Goal: Check status

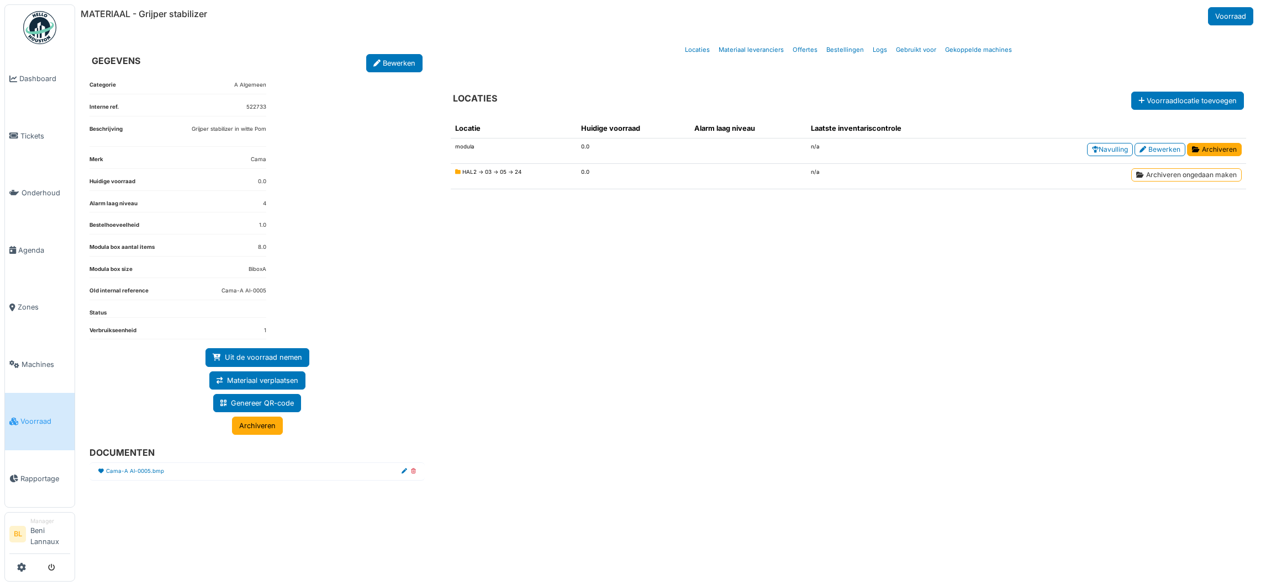
click at [35, 421] on span "Voorraad" at bounding box center [45, 421] width 50 height 10
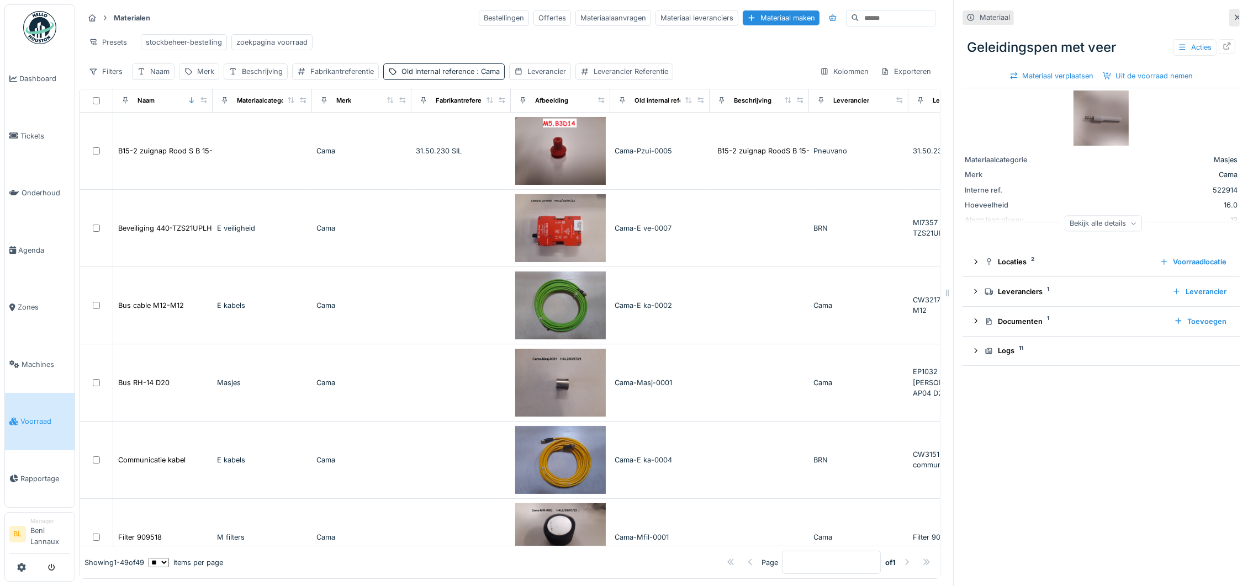
scroll to position [496, 0]
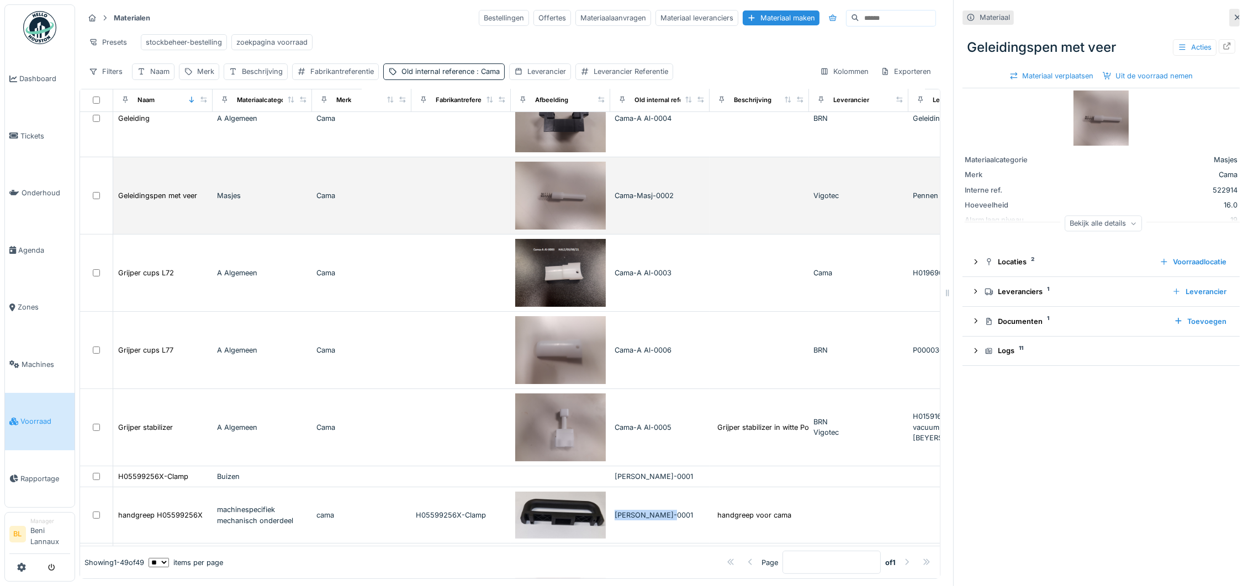
click at [569, 201] on img at bounding box center [560, 196] width 91 height 68
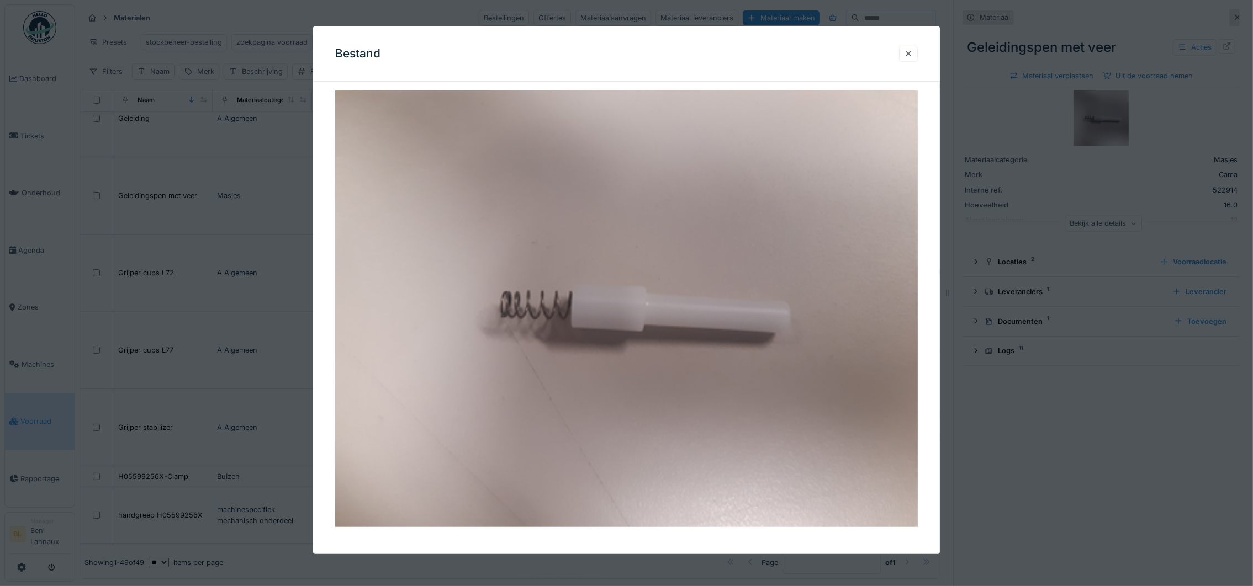
click at [913, 52] on div at bounding box center [908, 54] width 9 height 10
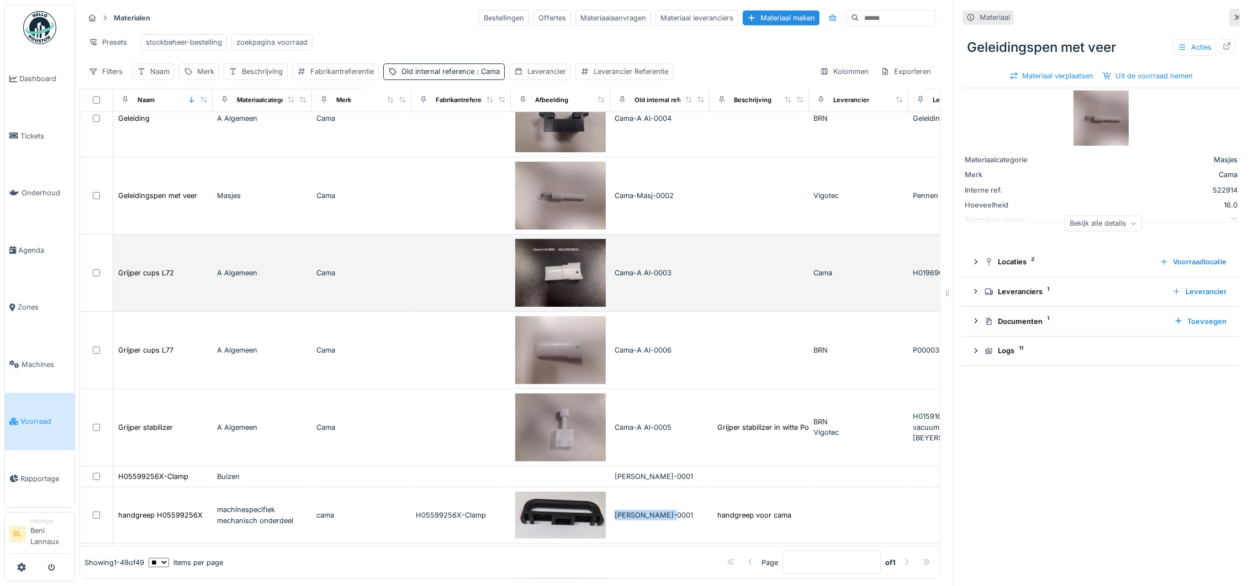
click at [559, 277] on img at bounding box center [560, 273] width 91 height 68
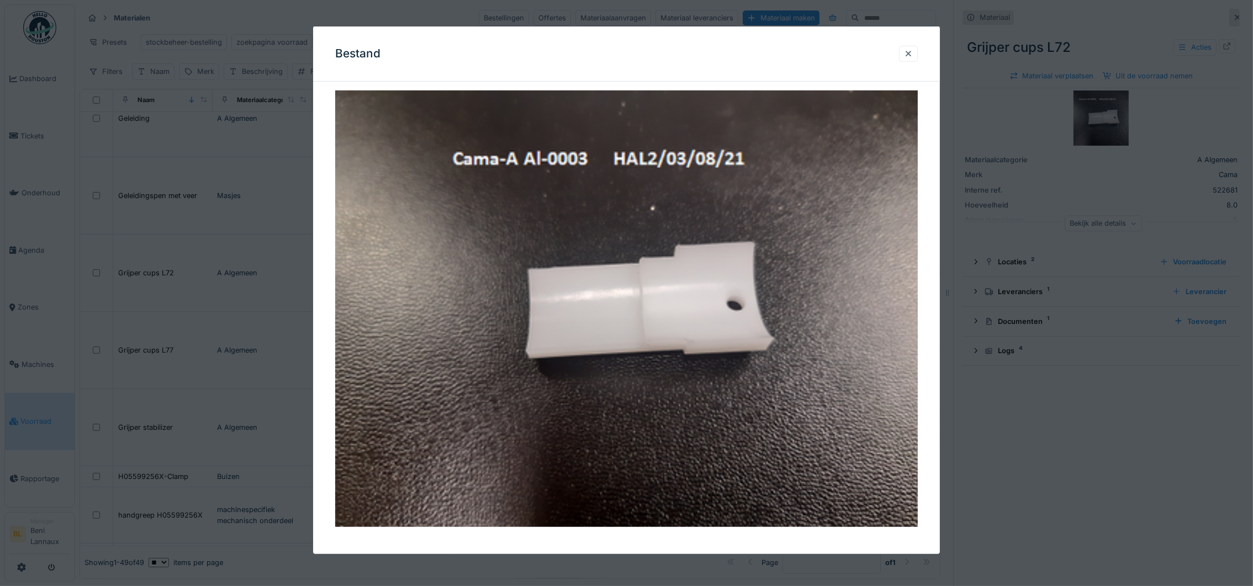
click at [909, 57] on div at bounding box center [908, 54] width 19 height 16
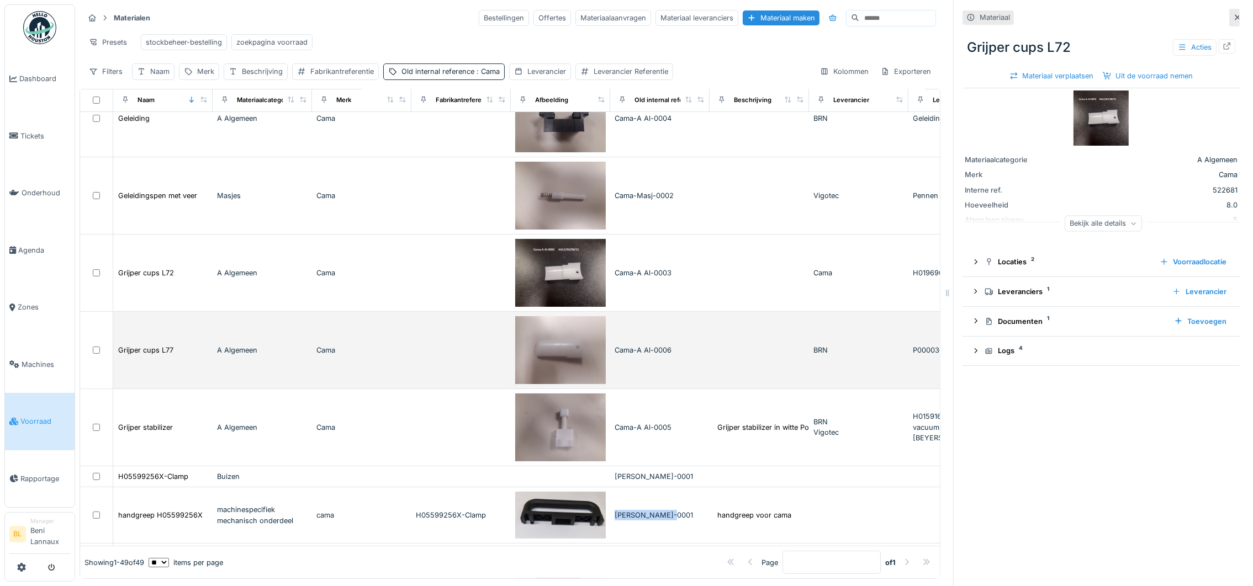
click at [562, 353] on img at bounding box center [560, 350] width 91 height 68
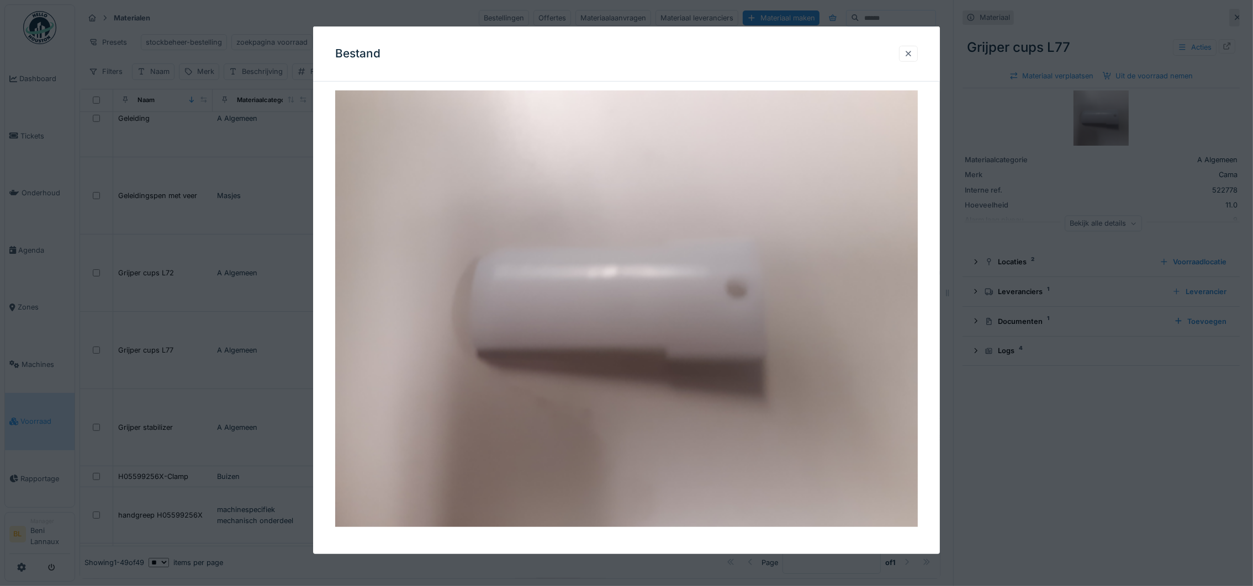
click at [912, 55] on div at bounding box center [908, 54] width 9 height 10
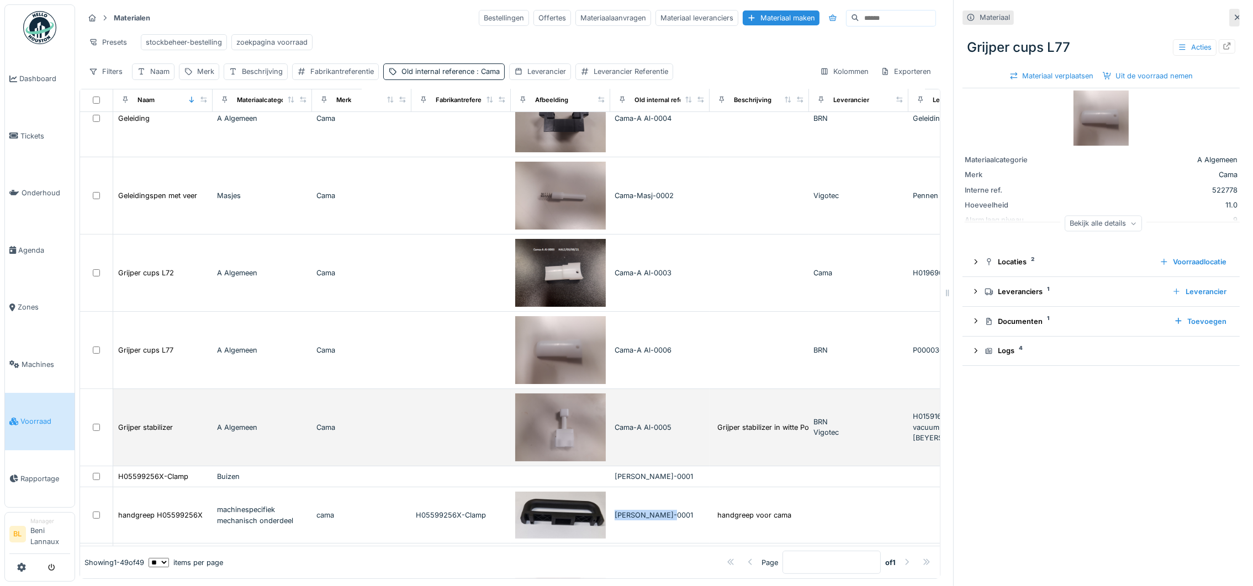
click at [566, 436] on img at bounding box center [560, 428] width 91 height 68
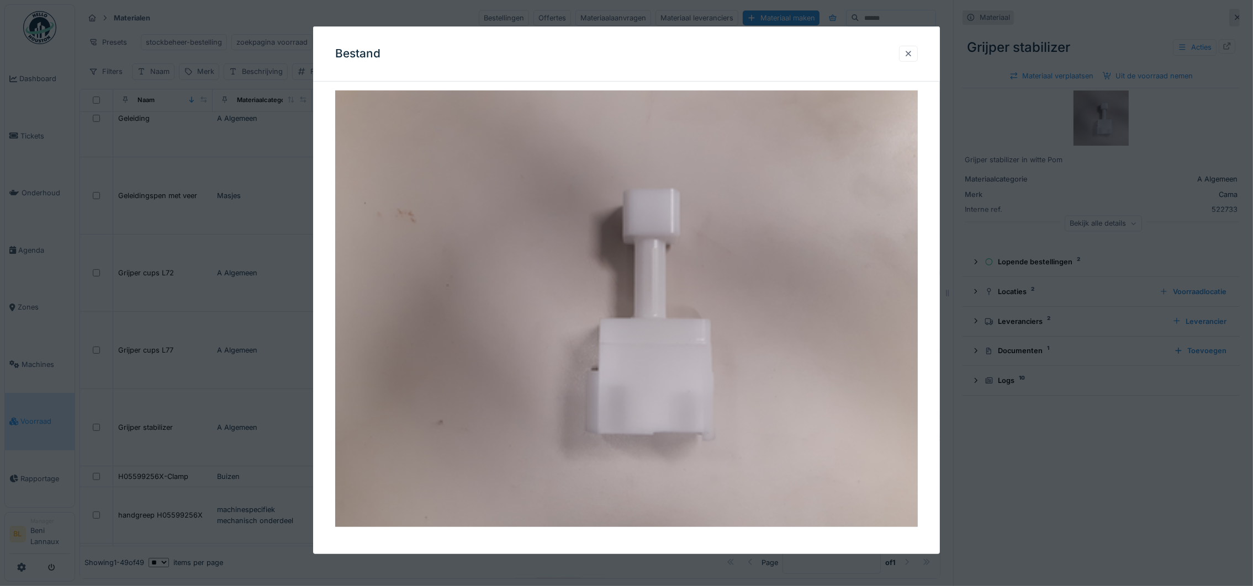
click at [918, 54] on div at bounding box center [908, 54] width 19 height 16
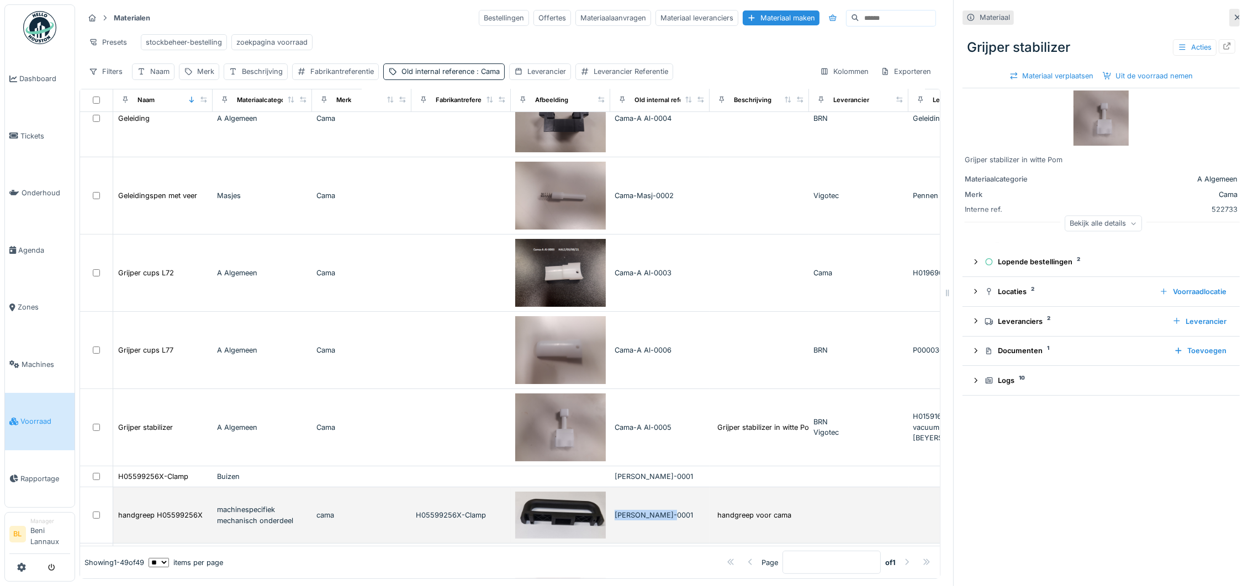
scroll to position [663, 0]
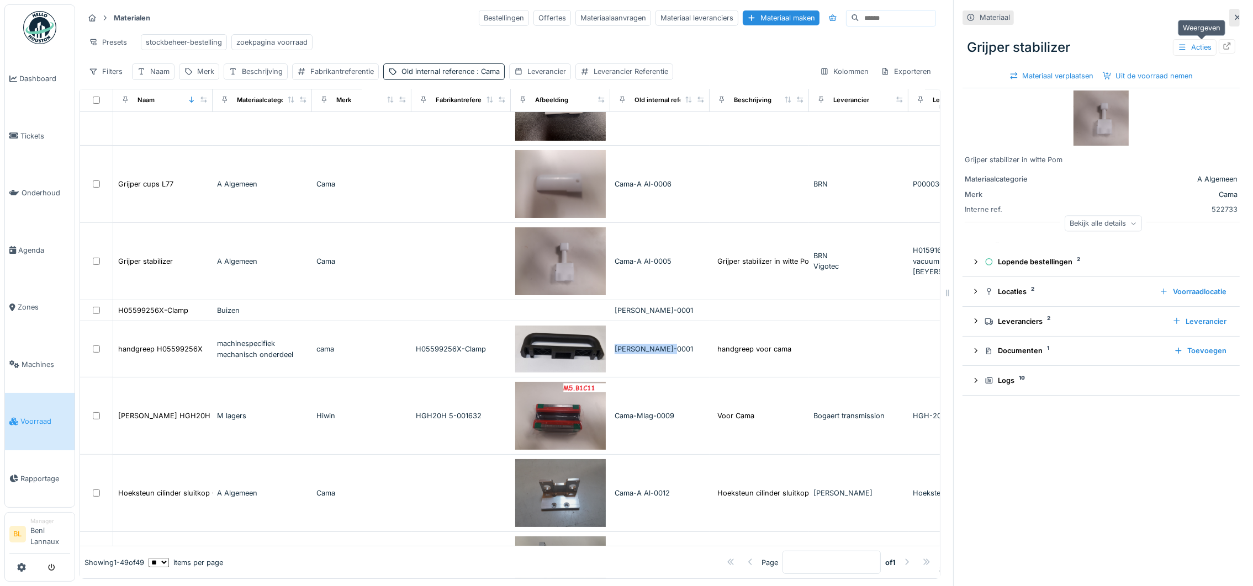
click at [1224, 43] on icon at bounding box center [1227, 46] width 7 height 7
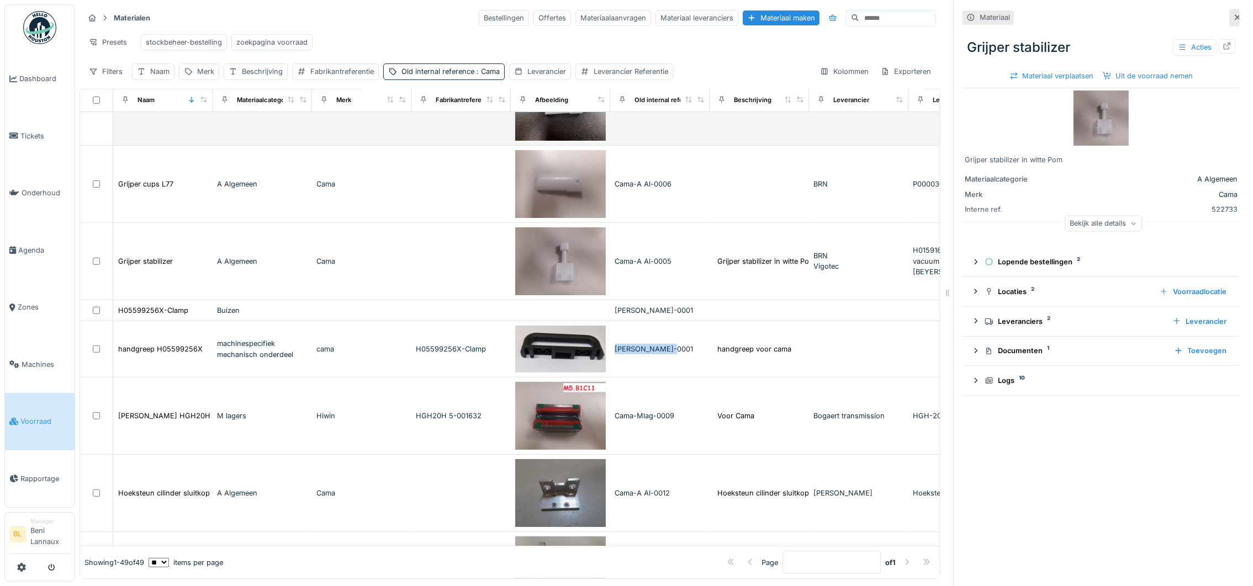
scroll to position [496, 0]
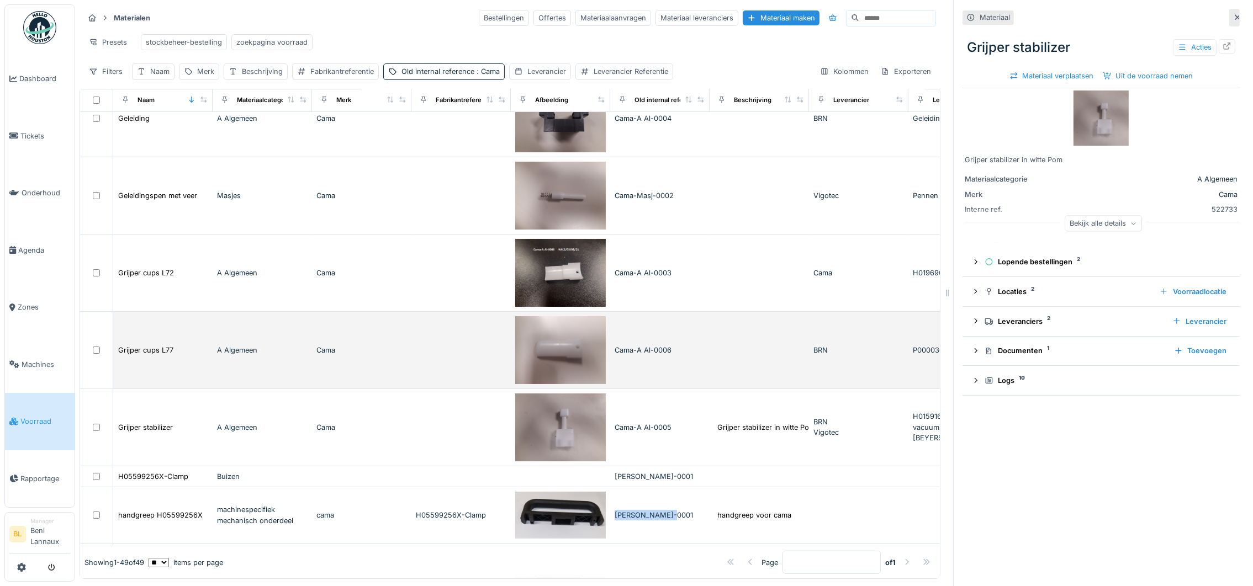
click at [562, 351] on img at bounding box center [560, 350] width 91 height 68
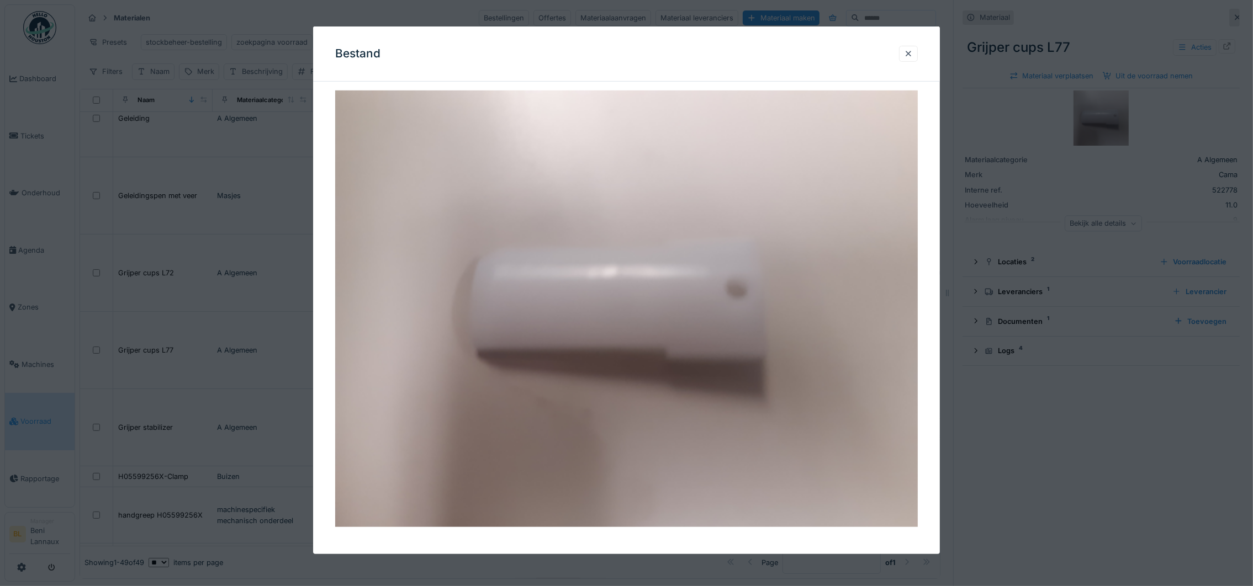
click at [918, 50] on div at bounding box center [908, 54] width 19 height 16
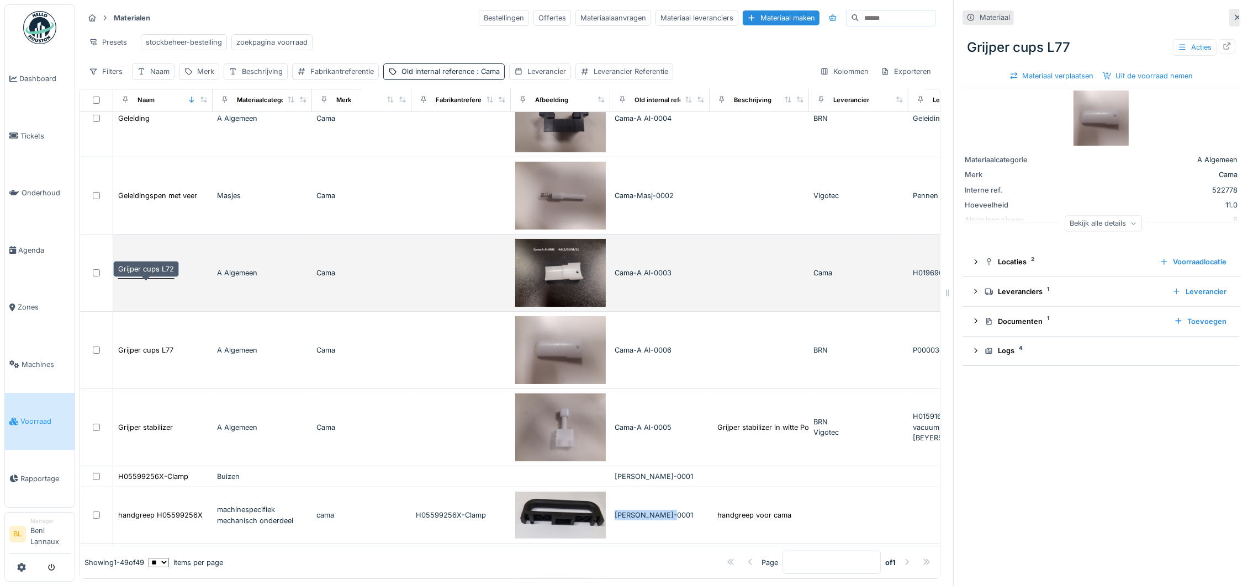
click at [154, 276] on div "Grijper cups L72" at bounding box center [146, 273] width 56 height 10
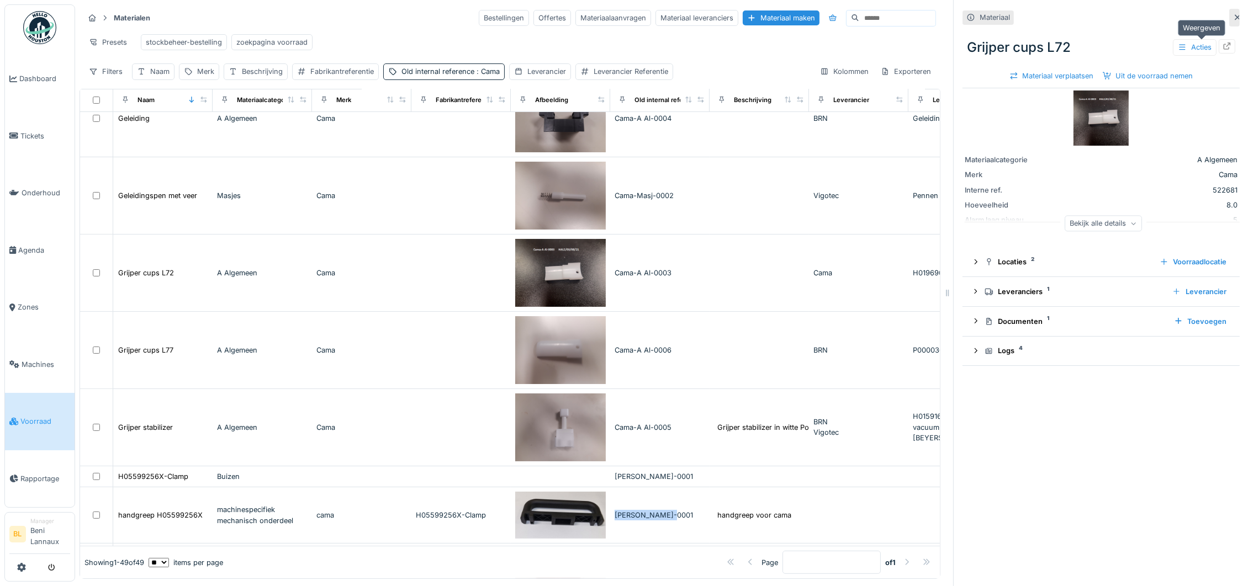
click at [1224, 43] on icon at bounding box center [1227, 46] width 7 height 7
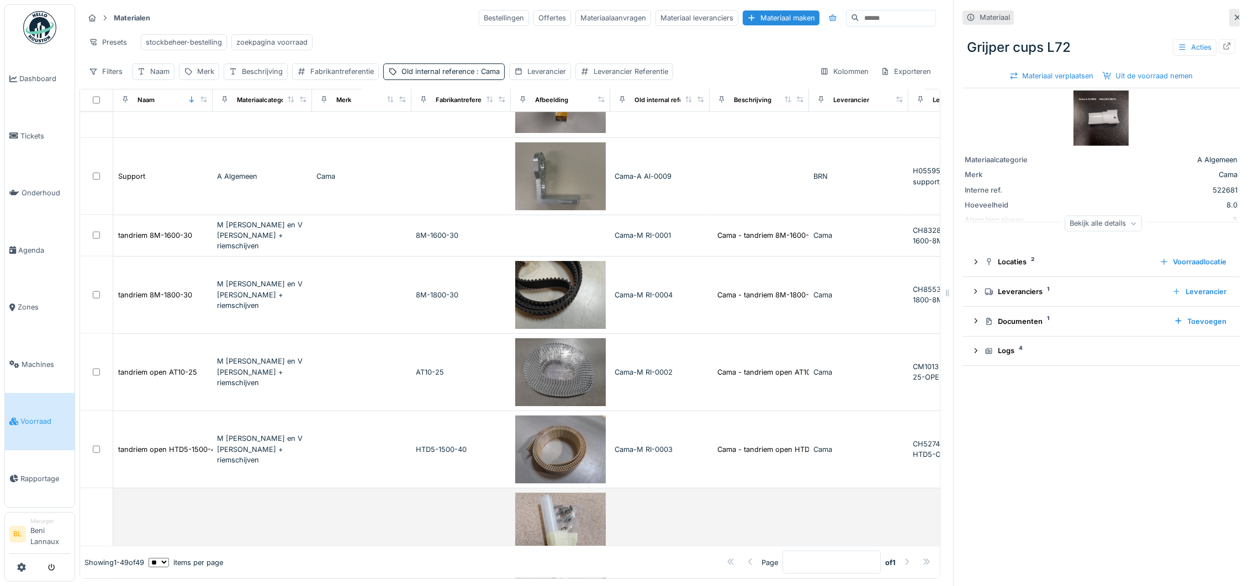
scroll to position [2837, 0]
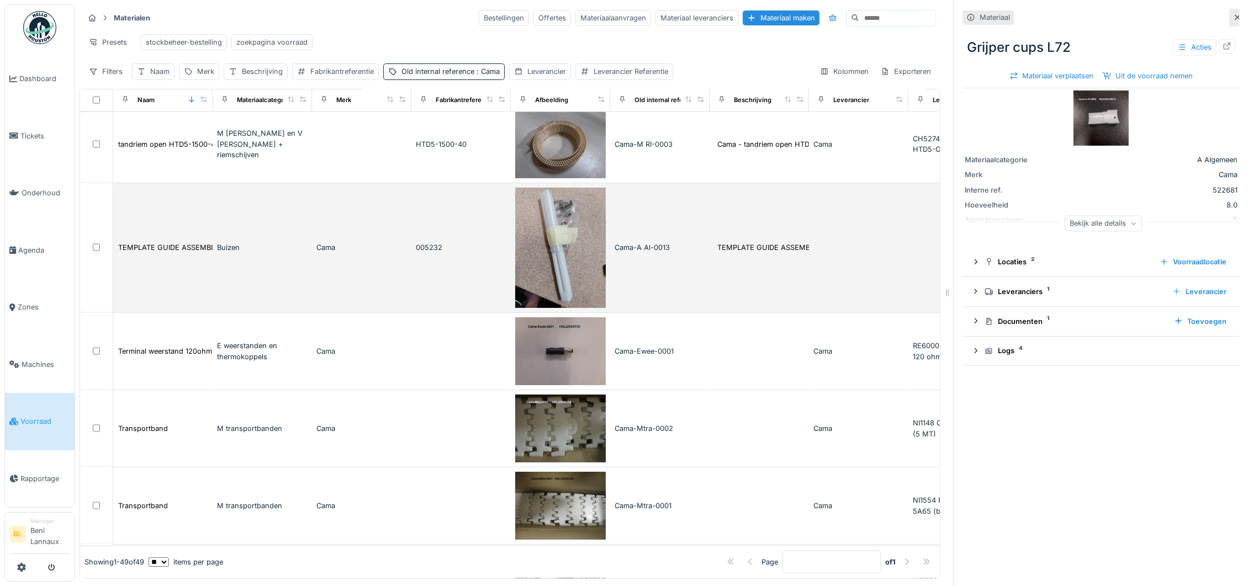
click at [565, 236] on img at bounding box center [560, 248] width 91 height 121
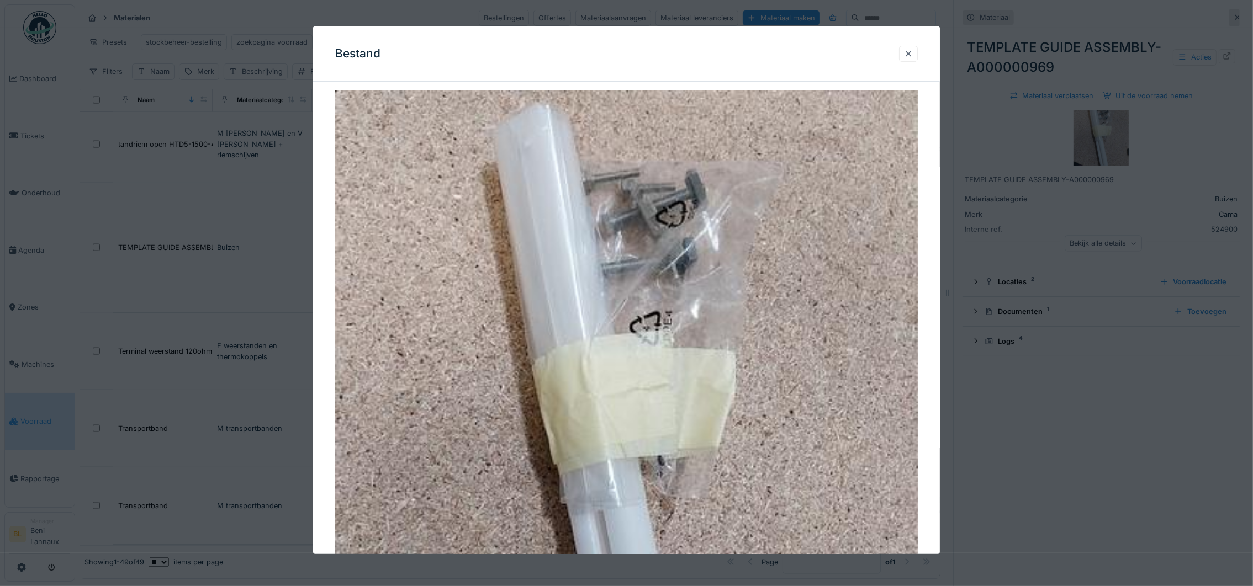
click at [913, 52] on div at bounding box center [908, 54] width 9 height 10
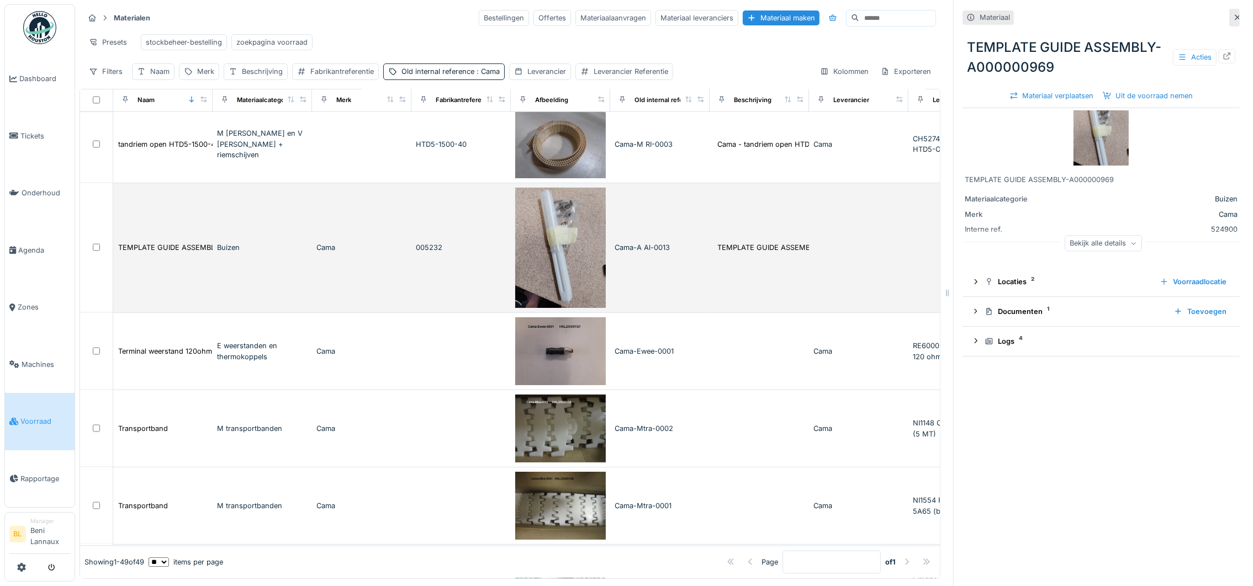
click at [552, 244] on img at bounding box center [560, 248] width 91 height 121
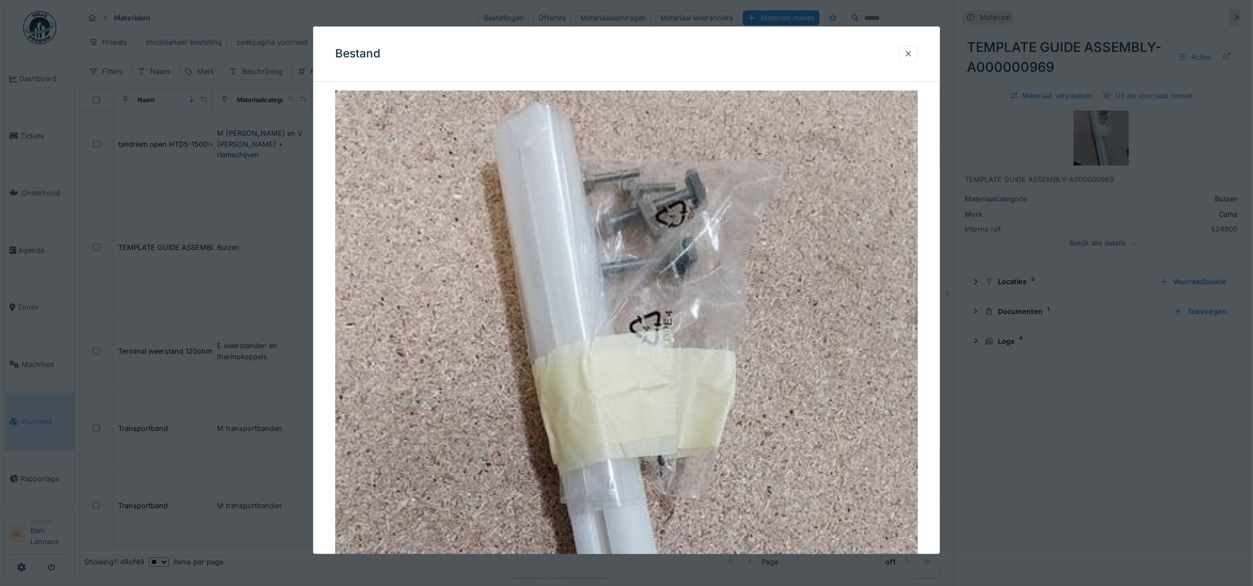
click at [912, 50] on div at bounding box center [908, 54] width 9 height 10
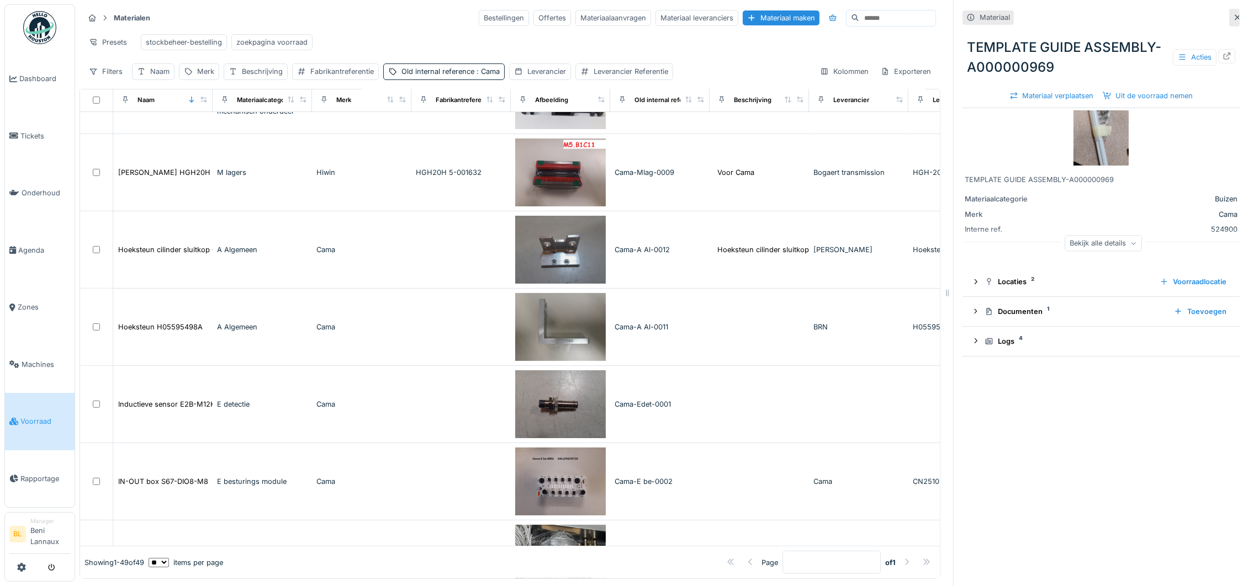
scroll to position [932, 0]
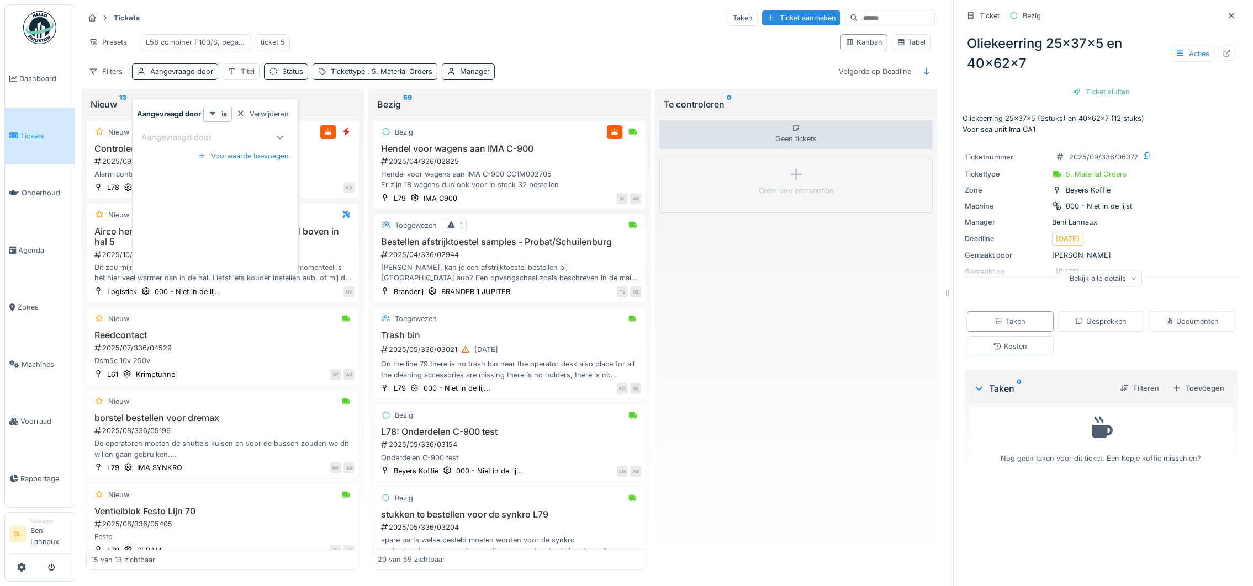
scroll to position [966, 0]
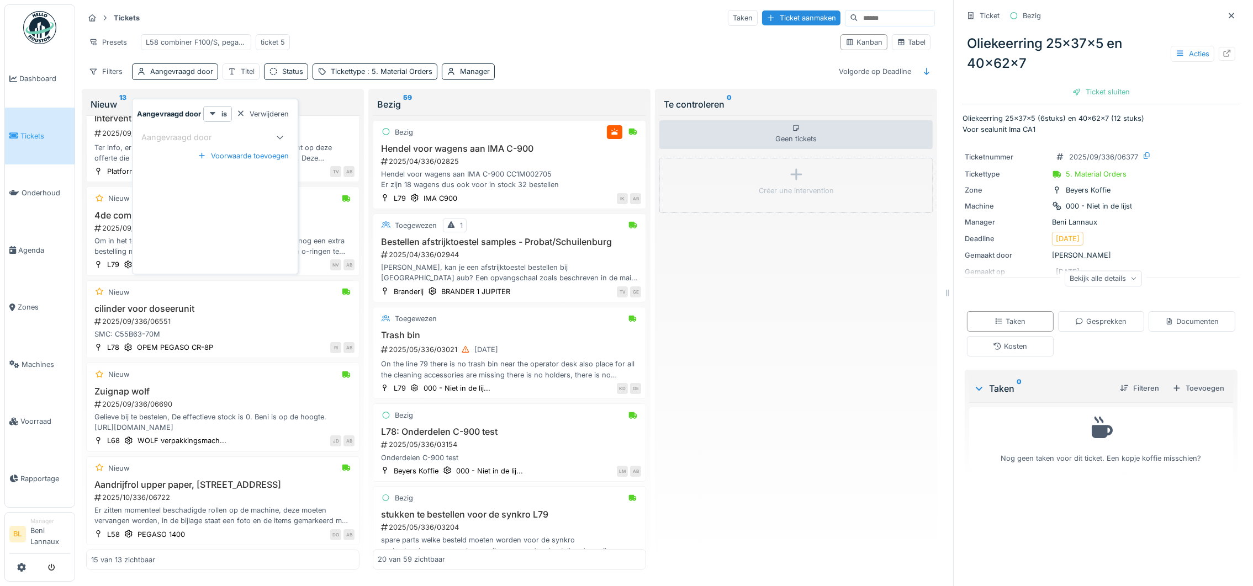
click at [177, 131] on div "Aangevraagd door" at bounding box center [184, 137] width 86 height 12
type door_E5Njc "*****"
click at [189, 223] on span "Joris Van loon" at bounding box center [178, 222] width 65 height 12
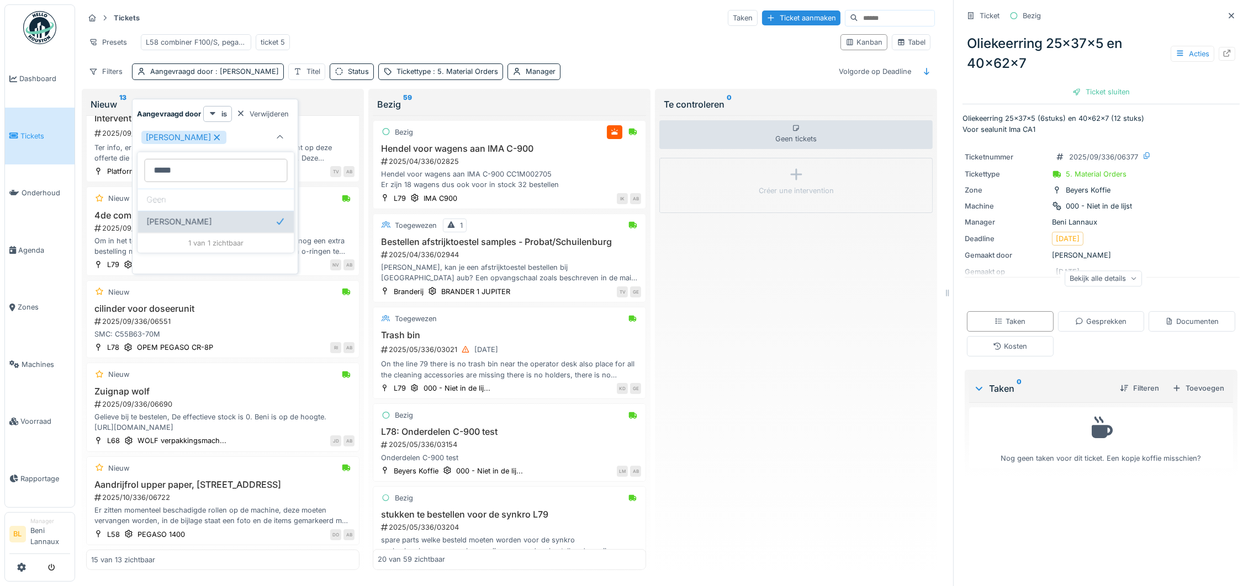
type input "****"
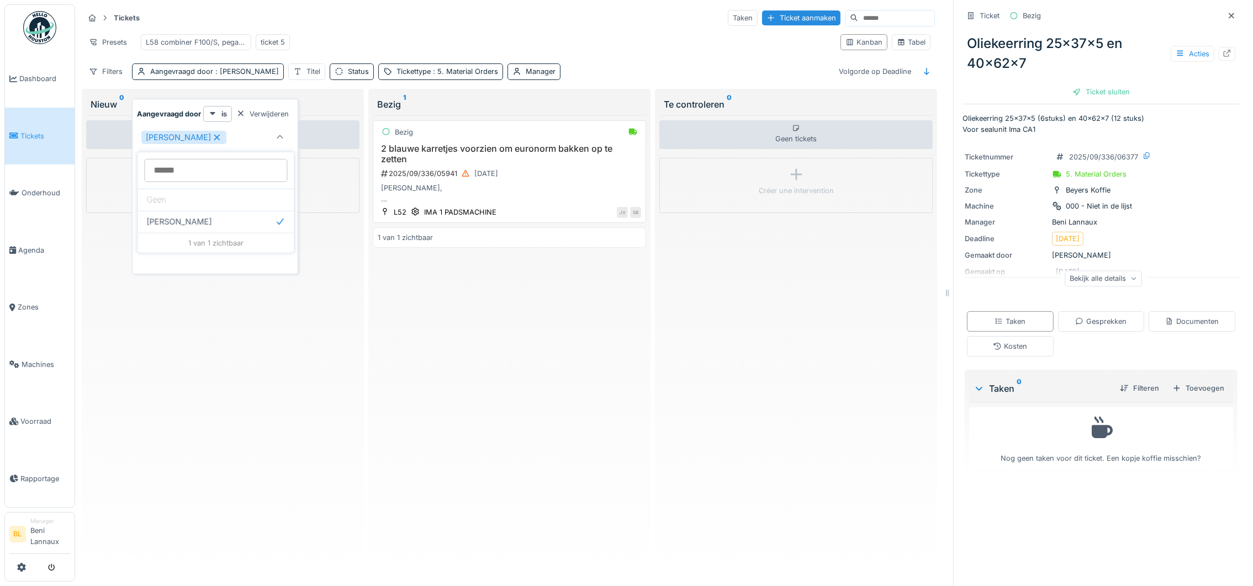
click at [522, 160] on h3 "2 blauwe karretjes voorzien om euronorm bakken op te zetten" at bounding box center [509, 154] width 263 height 21
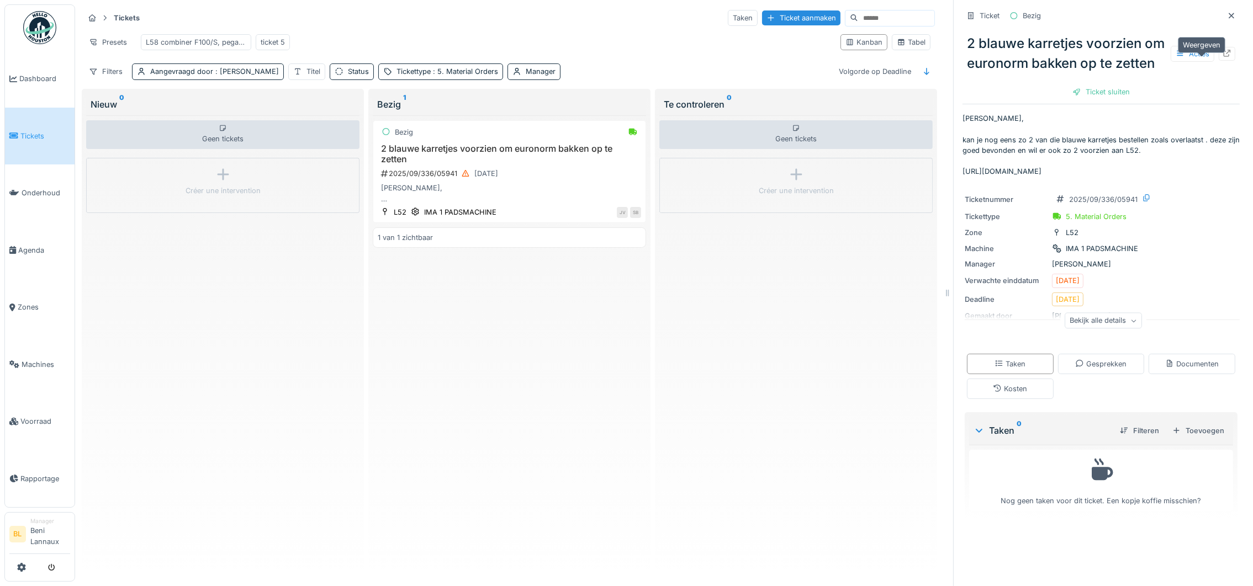
click at [1224, 57] on icon at bounding box center [1227, 53] width 7 height 7
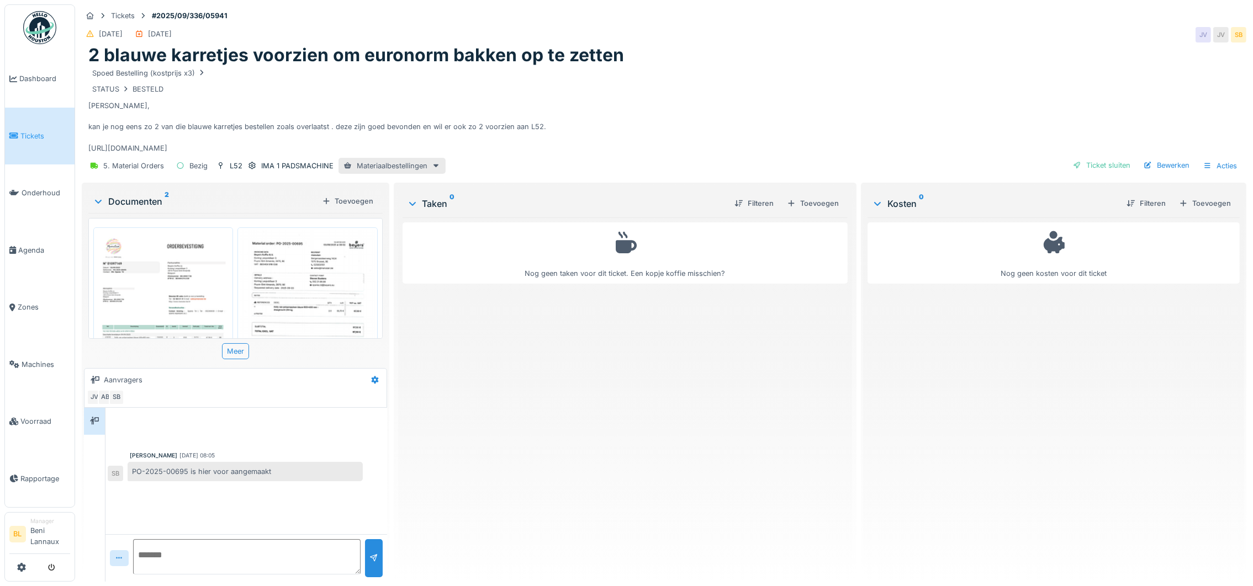
click at [208, 557] on textarea at bounding box center [246, 556] width 227 height 35
click at [347, 208] on div "Toevoegen" at bounding box center [347, 201] width 61 height 15
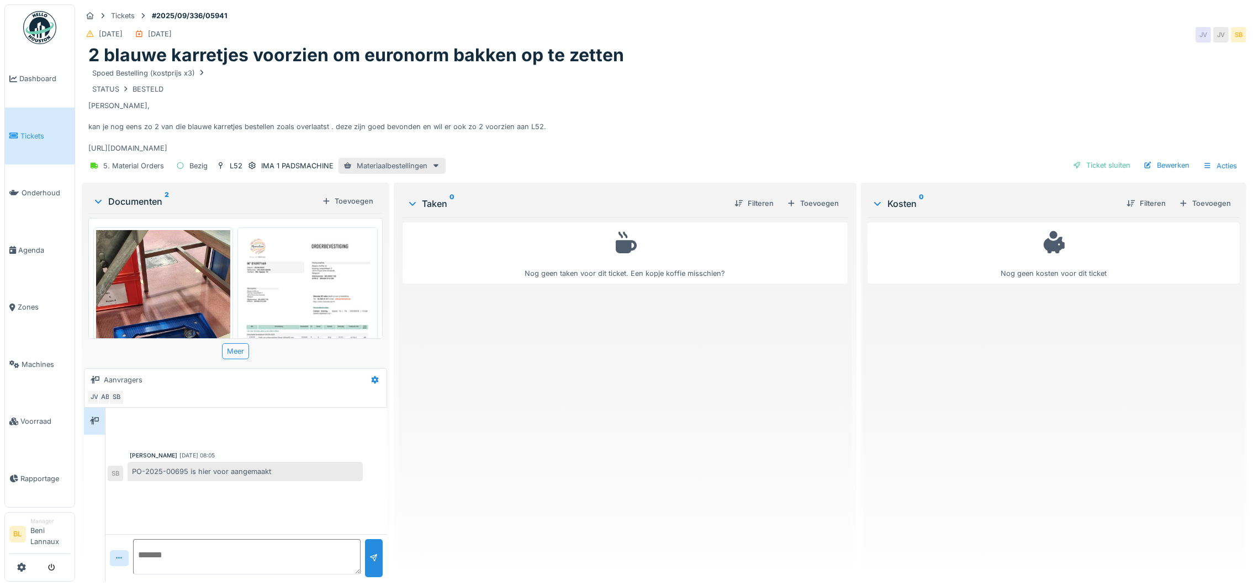
click at [199, 560] on textarea at bounding box center [246, 556] width 227 height 35
type textarea "**********"
click at [369, 553] on div at bounding box center [373, 558] width 9 height 10
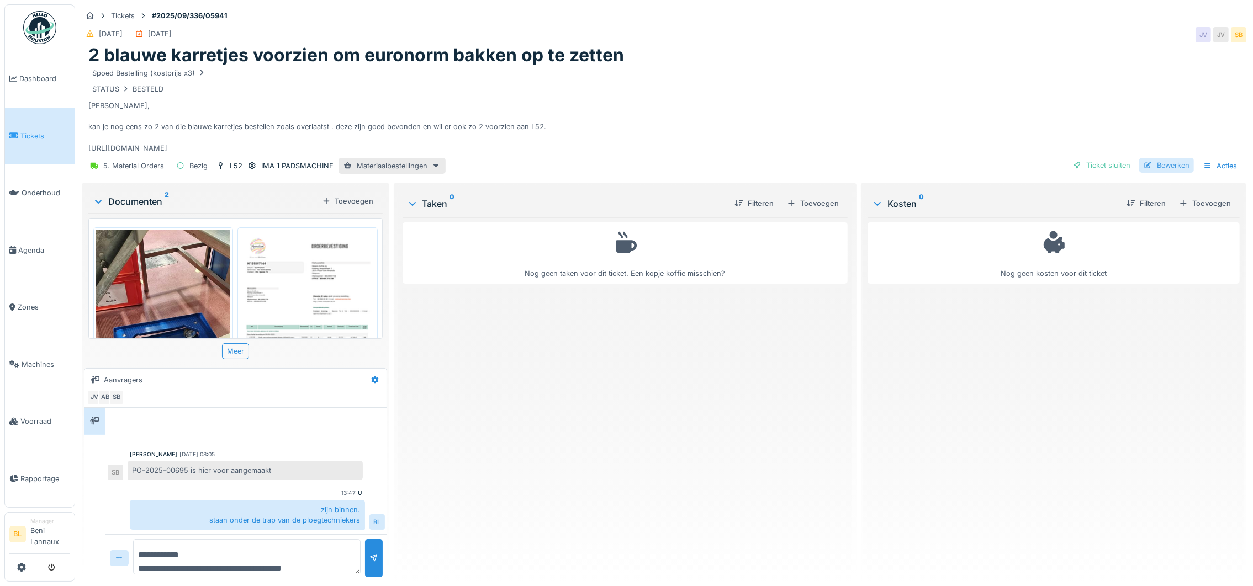
click at [1152, 162] on div "Bewerken" at bounding box center [1166, 165] width 55 height 15
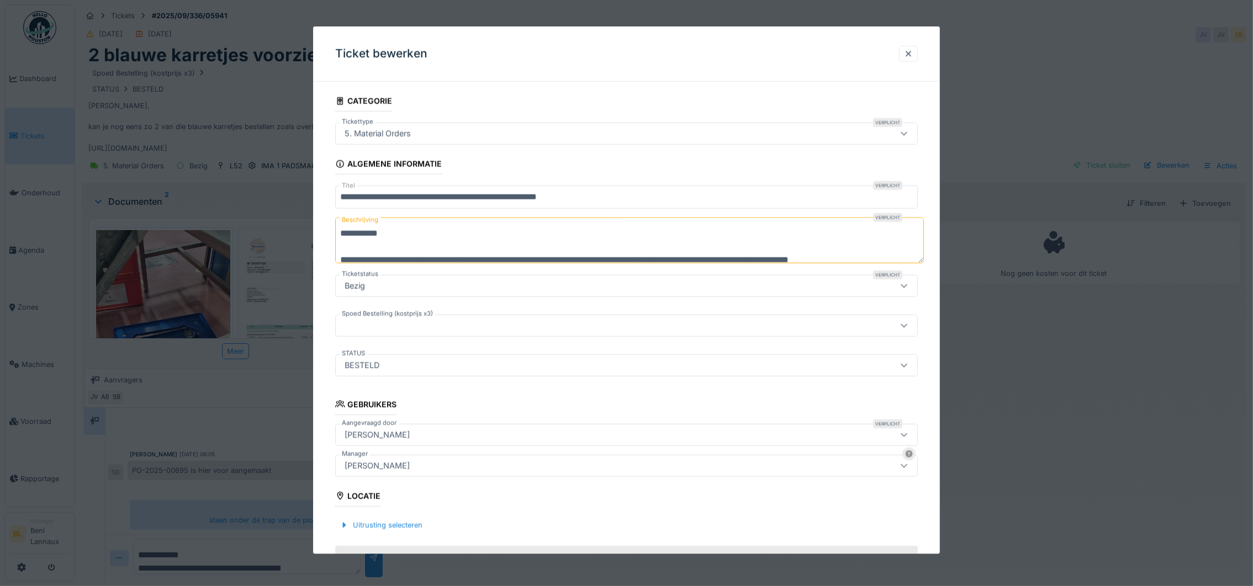
scroll to position [0, 0]
click at [913, 56] on div at bounding box center [908, 54] width 9 height 10
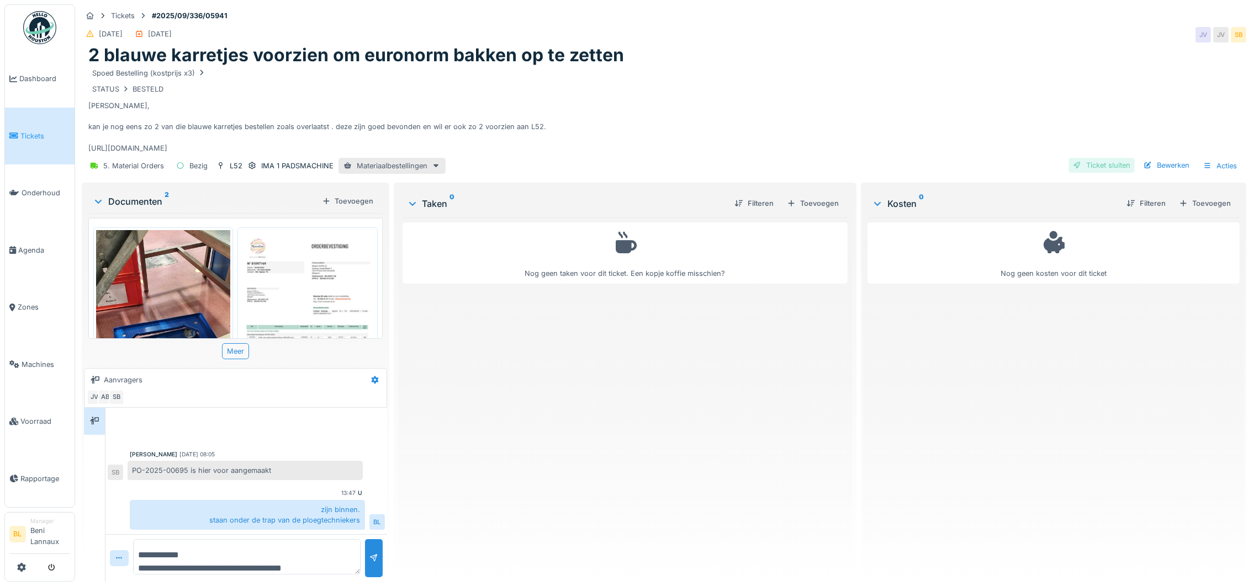
click at [1089, 173] on div "Ticket sluiten" at bounding box center [1101, 165] width 66 height 15
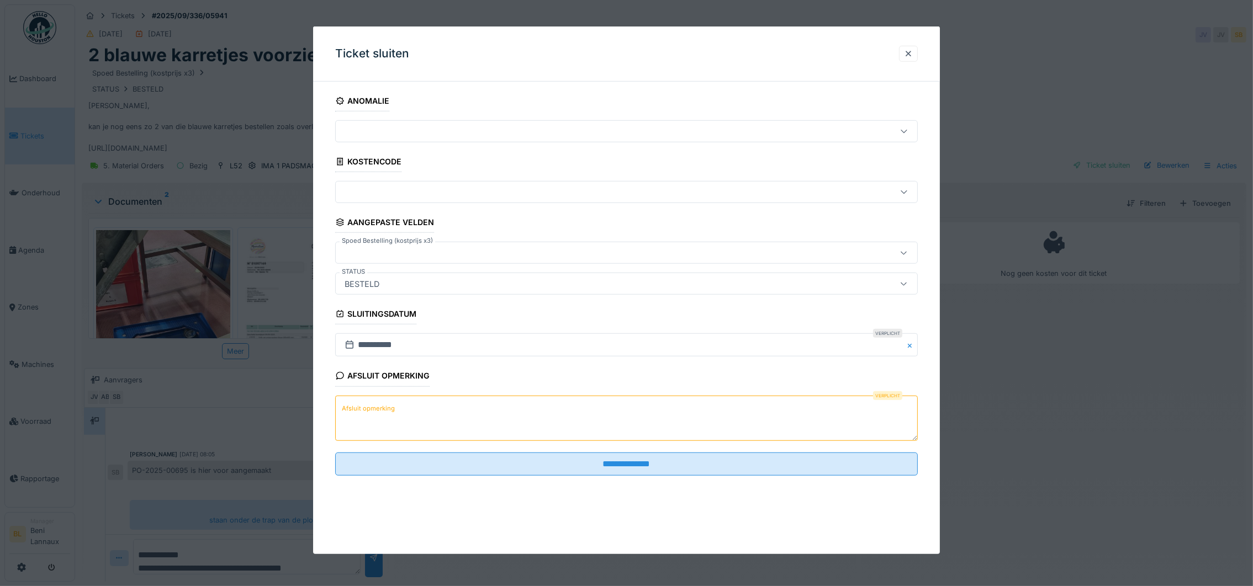
click at [448, 419] on textarea "Afsluit opmerking" at bounding box center [626, 417] width 583 height 45
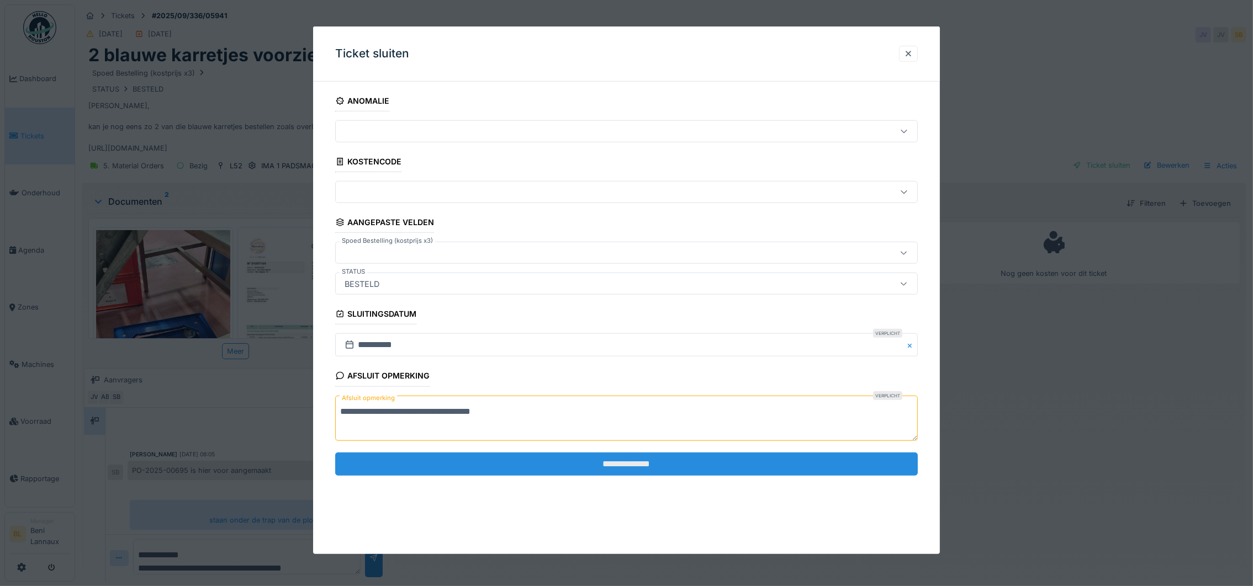
type textarea "**********"
click at [615, 468] on input "**********" at bounding box center [626, 464] width 583 height 23
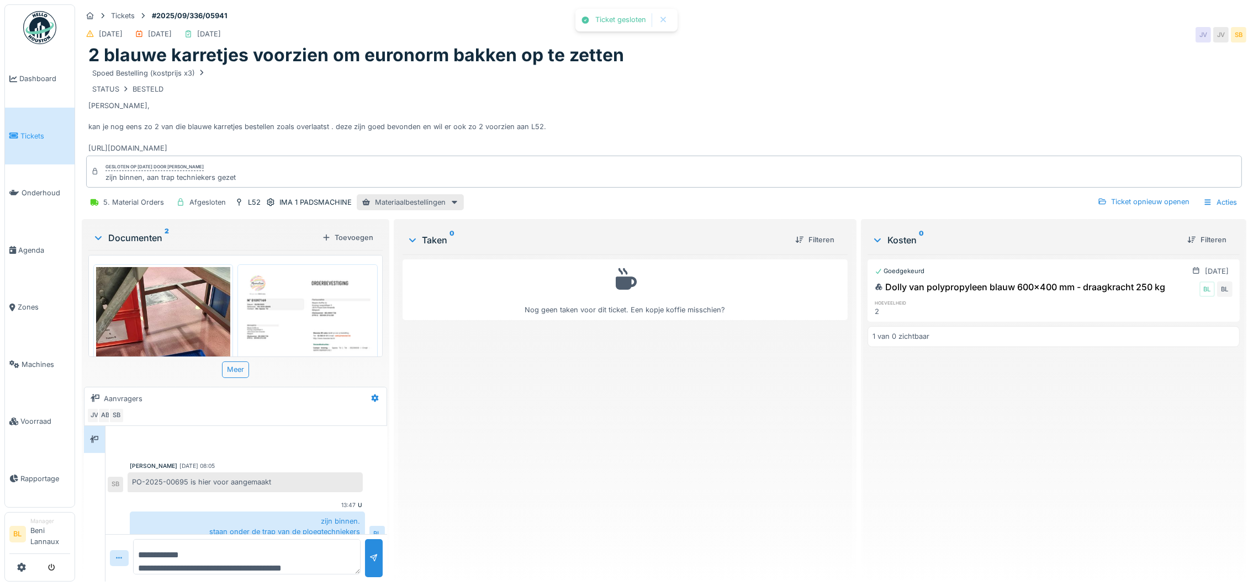
scroll to position [26, 0]
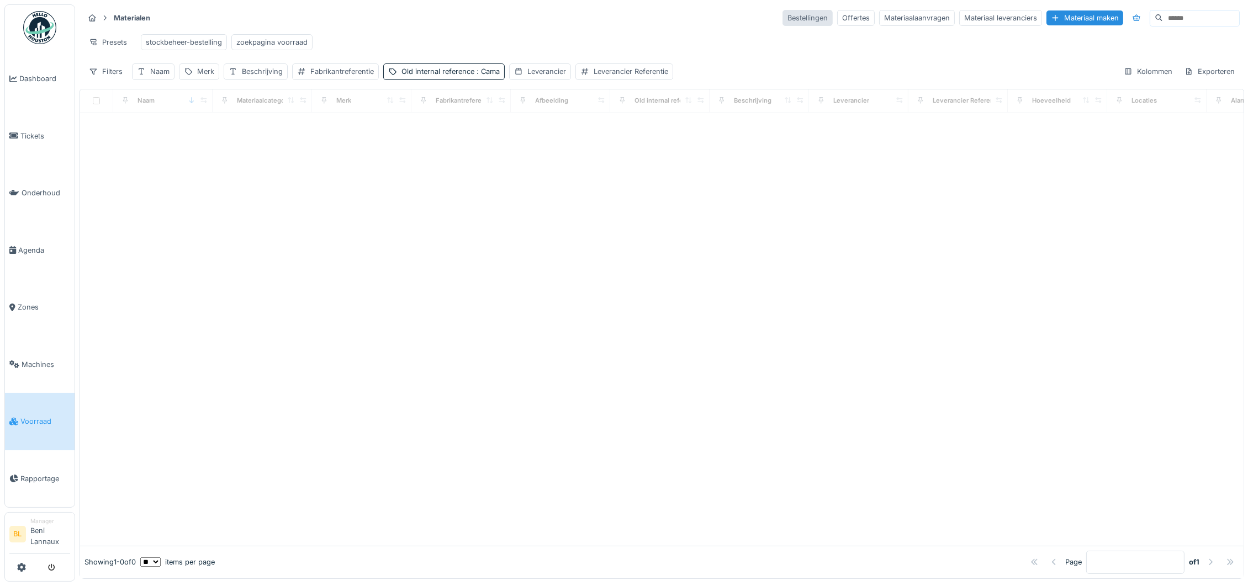
click at [782, 15] on div "Bestellingen" at bounding box center [807, 18] width 50 height 16
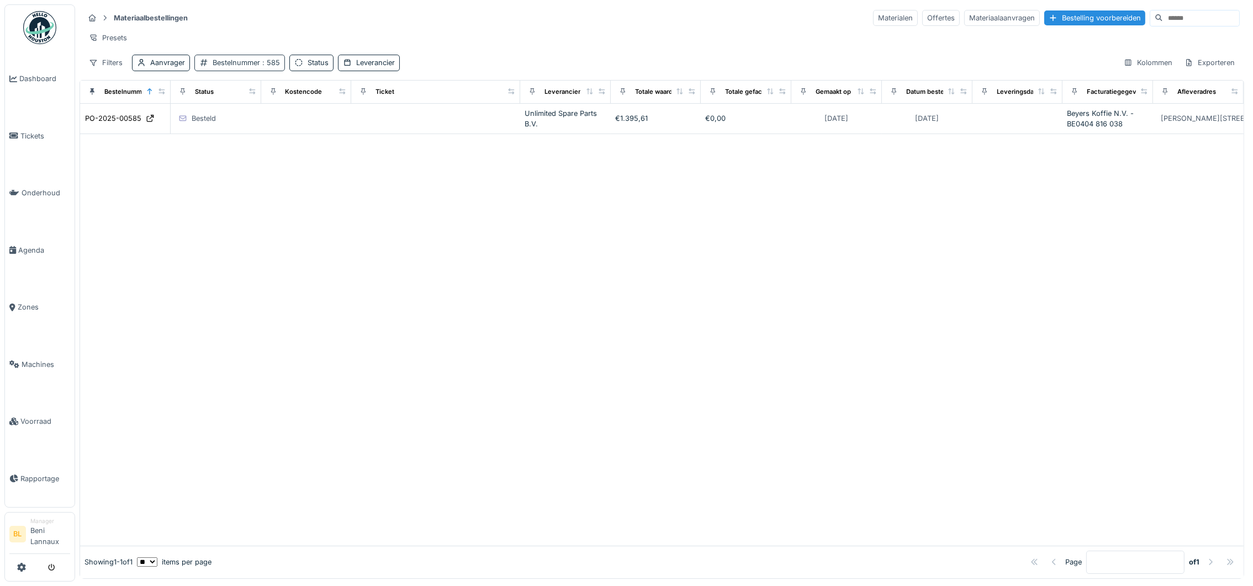
click at [252, 68] on div "Bestelnummer : 585" at bounding box center [246, 62] width 67 height 10
click at [243, 130] on input "***" at bounding box center [270, 129] width 143 height 23
type input "*"
type input "***"
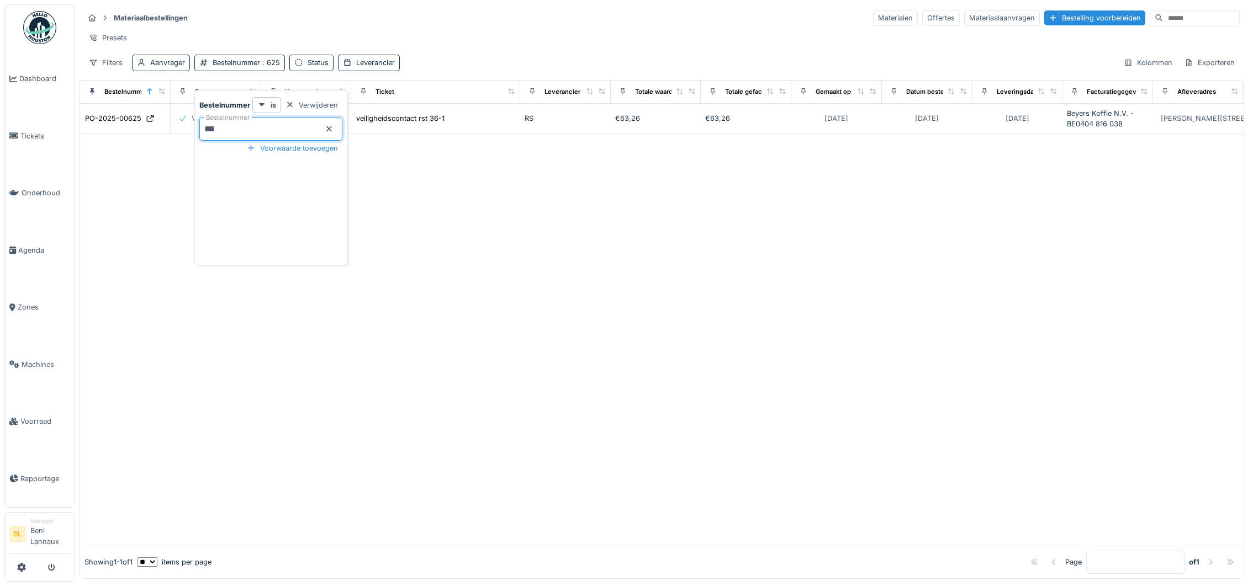
click at [629, 253] on div at bounding box center [661, 340] width 1163 height 412
click at [263, 67] on span ": 625" at bounding box center [270, 63] width 20 height 8
click at [257, 135] on input "***" at bounding box center [270, 129] width 143 height 23
type input "***"
click at [558, 294] on div at bounding box center [661, 340] width 1163 height 412
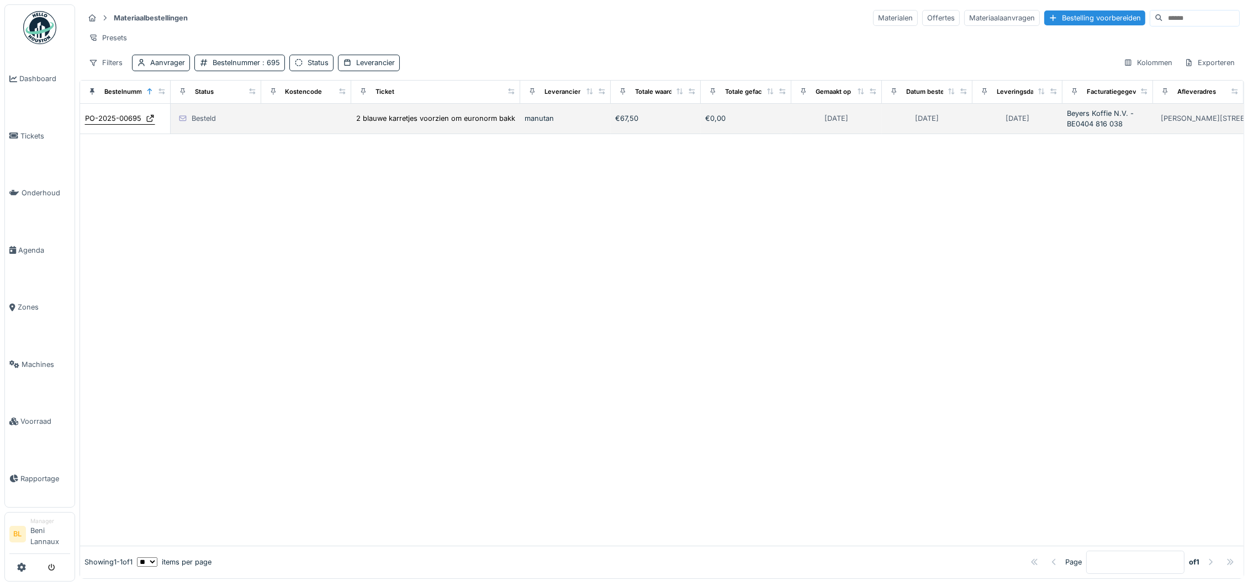
click at [132, 124] on div "PO-2025-00695" at bounding box center [113, 118] width 56 height 10
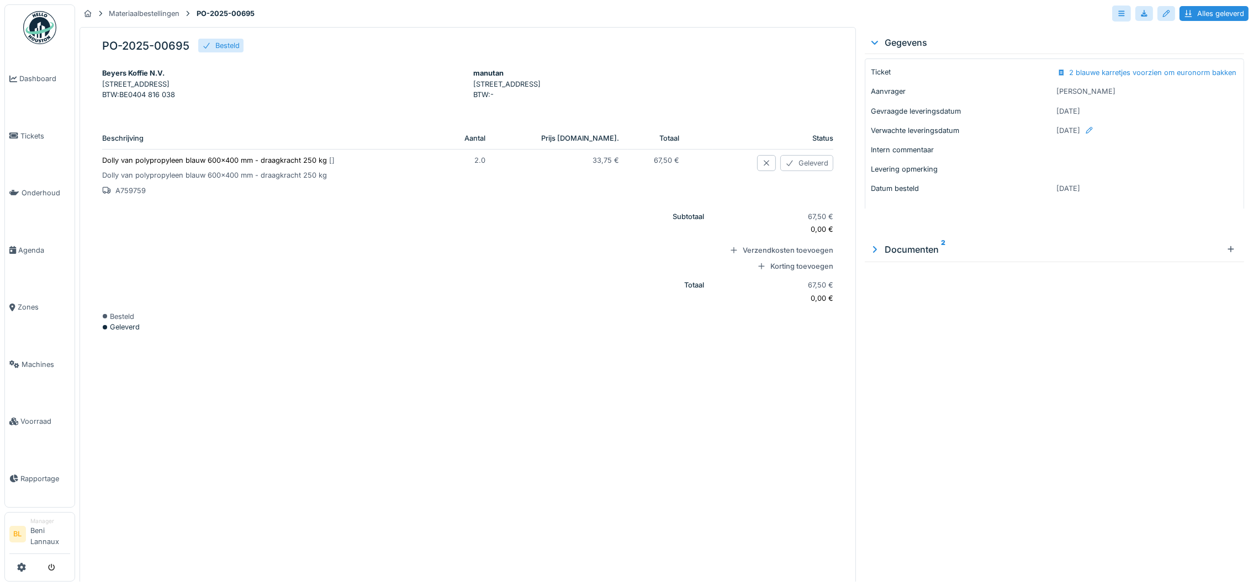
click at [806, 171] on div "Geleverd" at bounding box center [806, 163] width 53 height 16
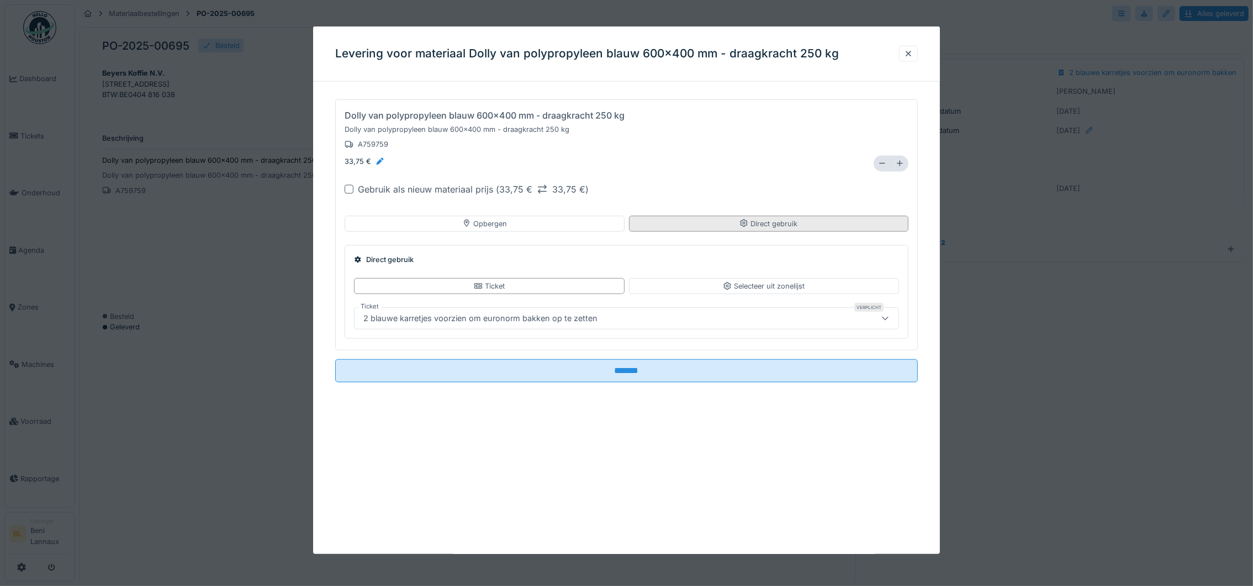
click at [773, 226] on div "Direct gebruik" at bounding box center [768, 223] width 58 height 10
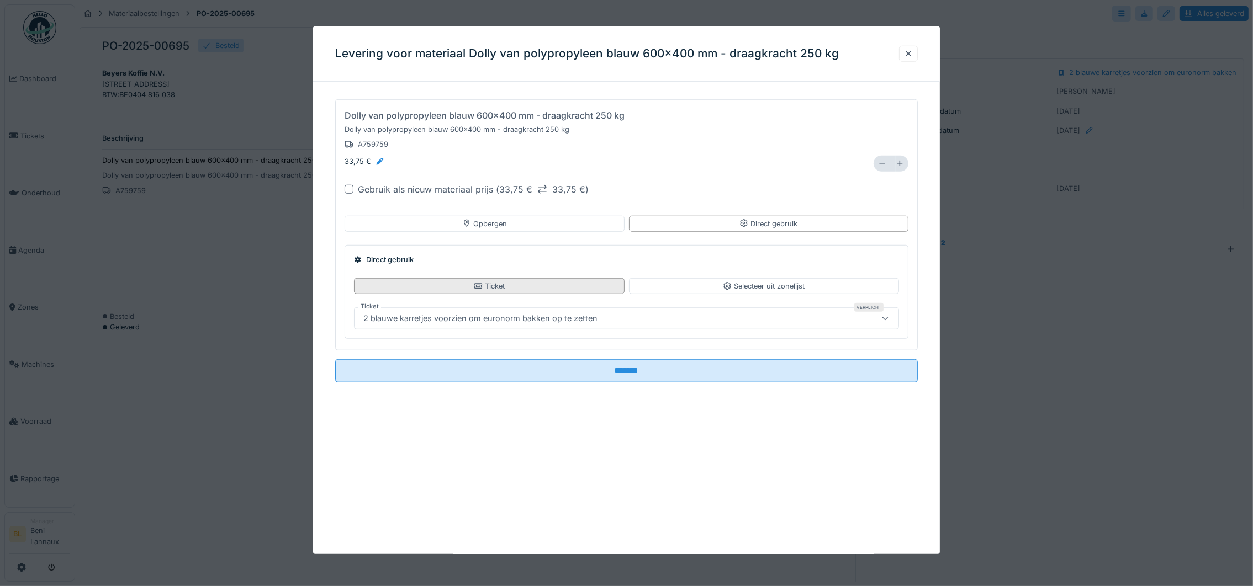
click at [539, 285] on div "Ticket" at bounding box center [489, 286] width 270 height 16
click at [486, 286] on div "Ticket" at bounding box center [489, 286] width 31 height 10
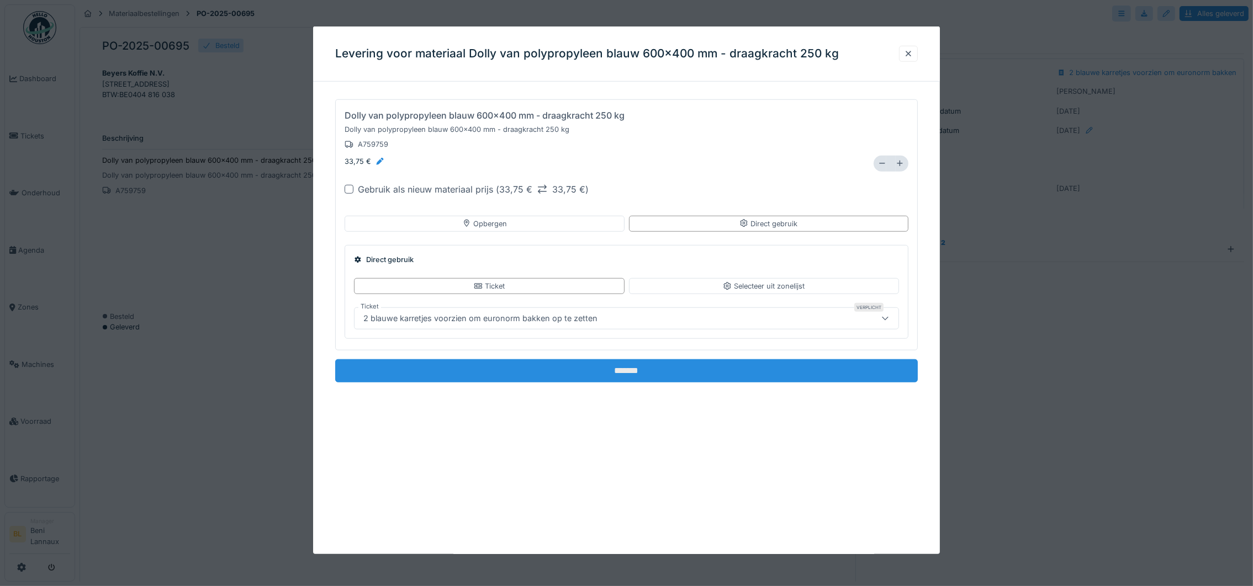
click at [618, 373] on input "*******" at bounding box center [626, 370] width 583 height 23
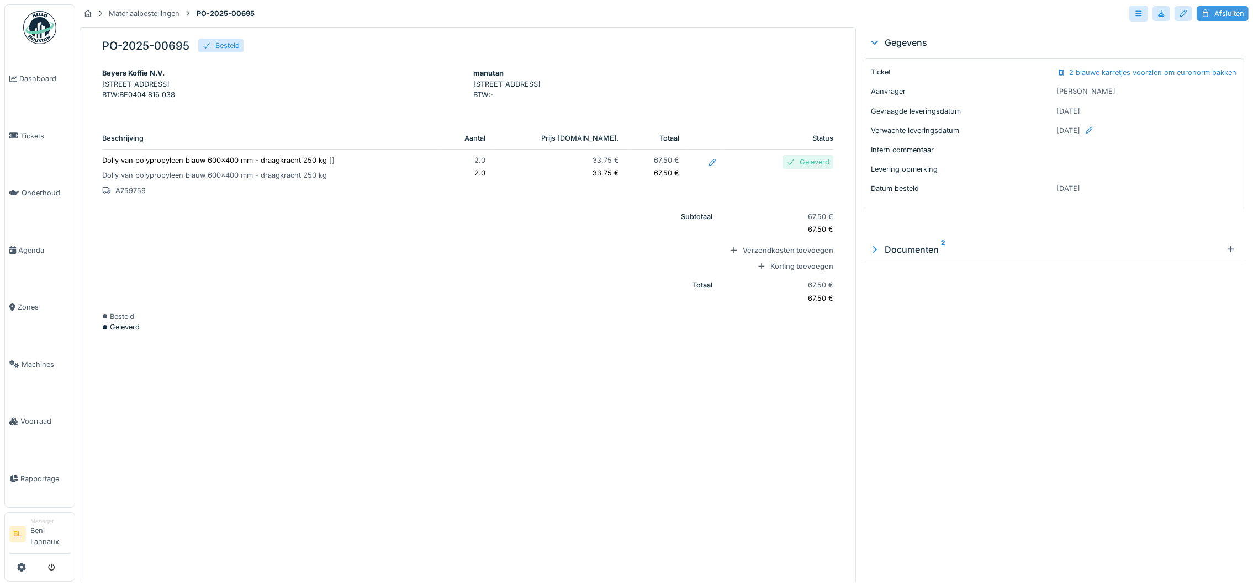
click at [1216, 12] on div "Afsluiten" at bounding box center [1223, 13] width 52 height 15
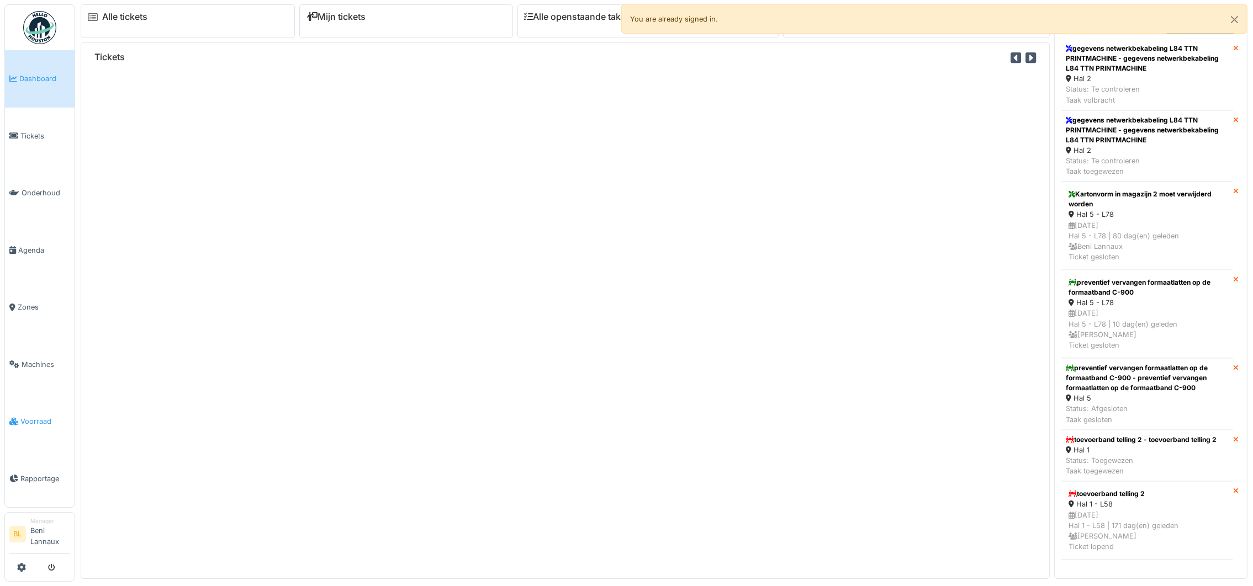
click at [36, 422] on span "Voorraad" at bounding box center [45, 421] width 50 height 10
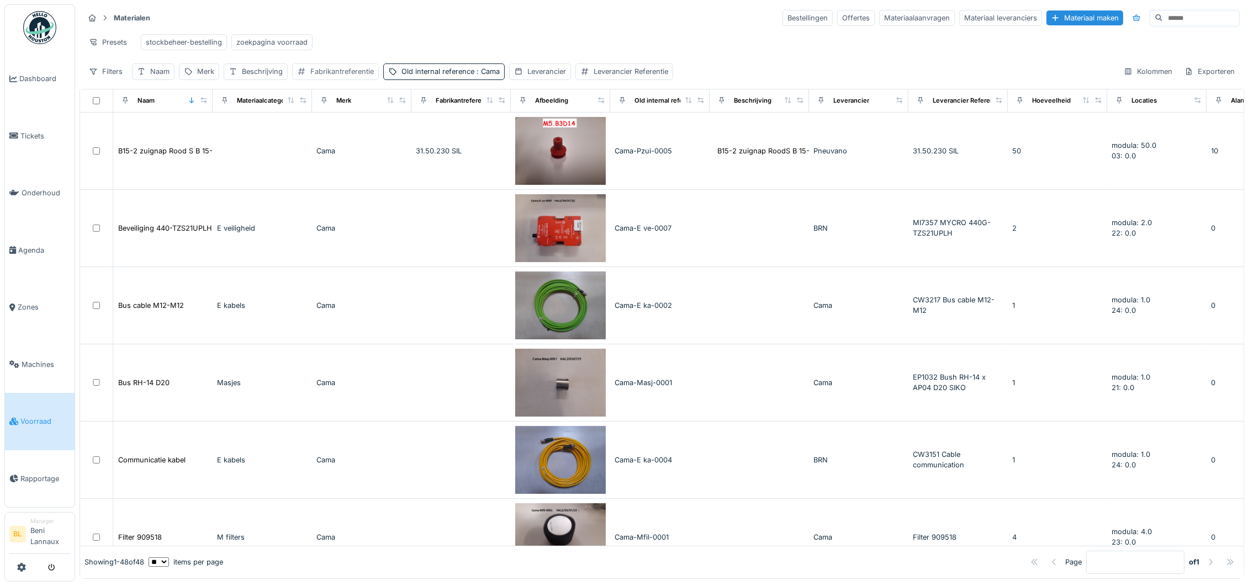
click at [316, 77] on div "Fabrikantreferentie" at bounding box center [341, 71] width 63 height 10
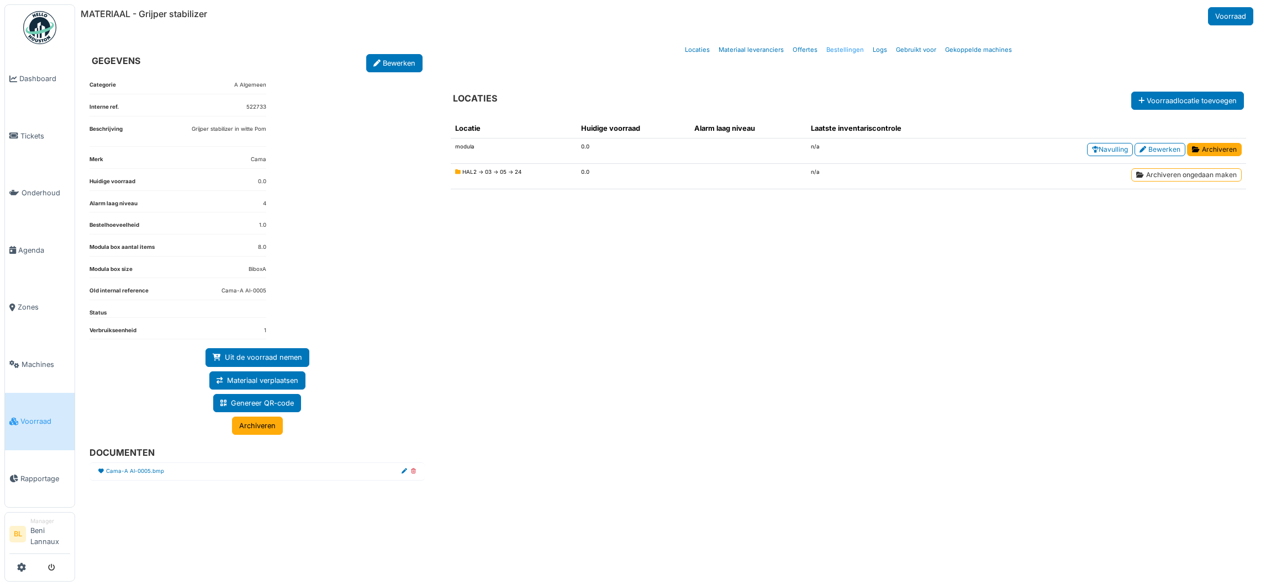
click at [837, 51] on link "Bestellingen" at bounding box center [845, 50] width 46 height 26
select select "***"
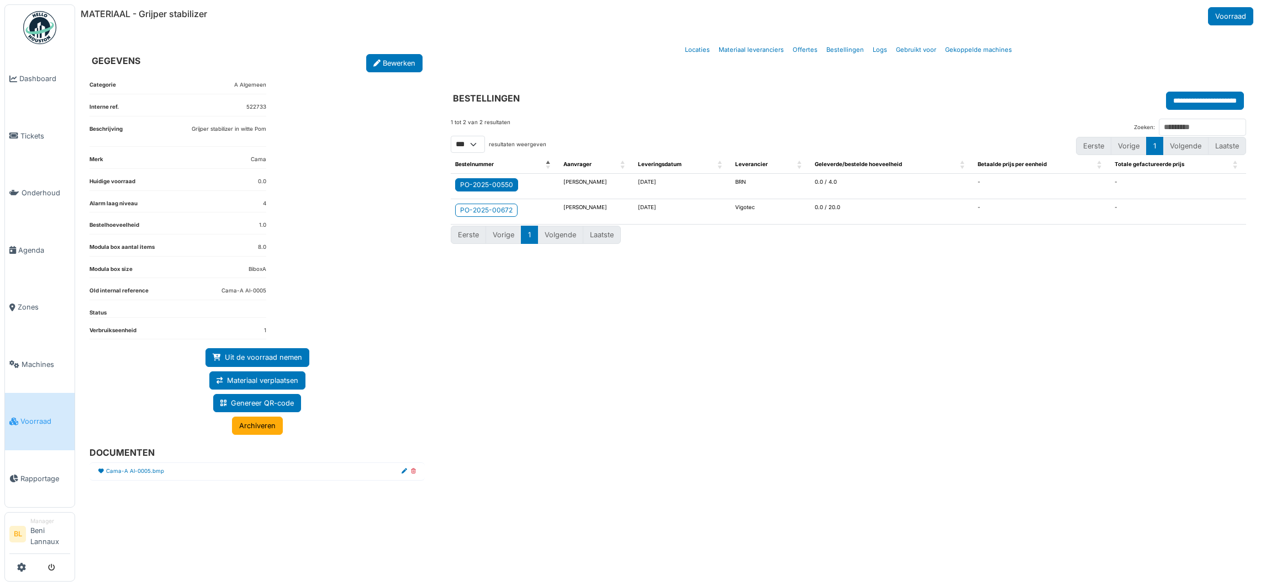
click at [488, 188] on div "PO-2025-00550" at bounding box center [486, 185] width 53 height 10
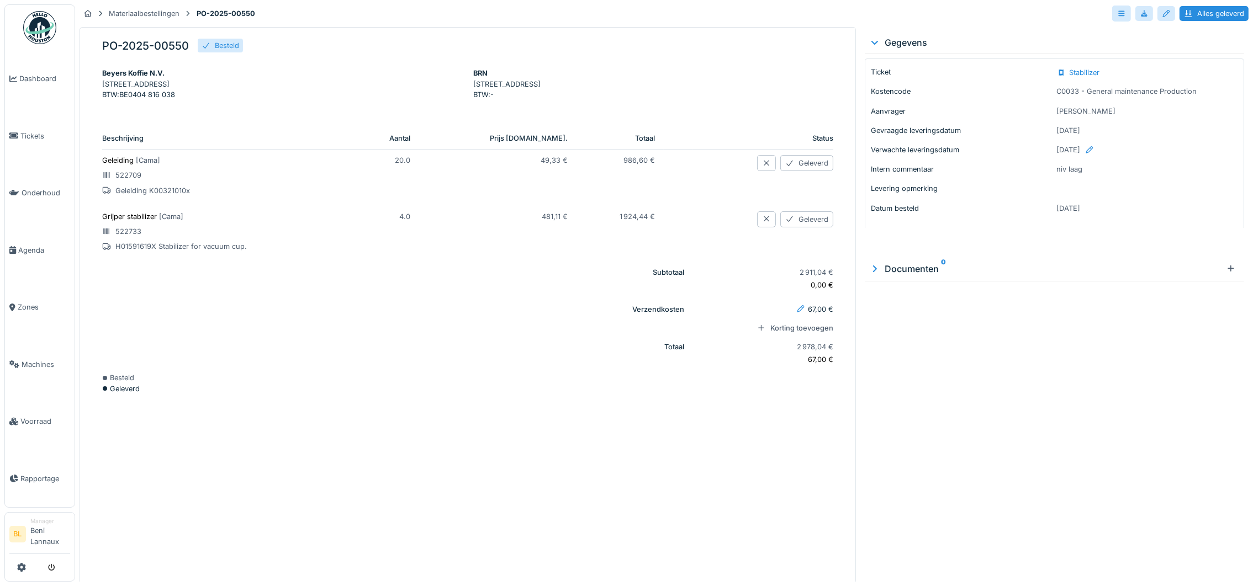
click at [137, 252] on p "H01591619X Stabilizer for vacuum cup." at bounding box center [224, 246] width 244 height 10
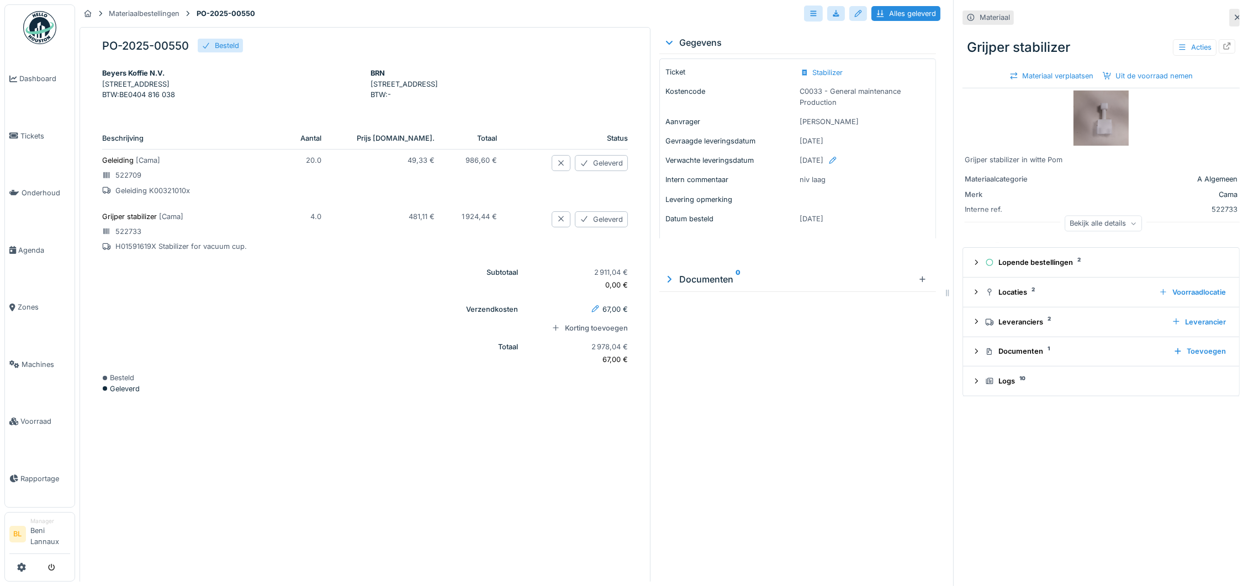
click at [411, 529] on div "PO-2025-00550 Besteld Beyers Koffie N.V. Koning Leopoldlaan 3 Puurs-Sint-Amands…" at bounding box center [365, 305] width 571 height 557
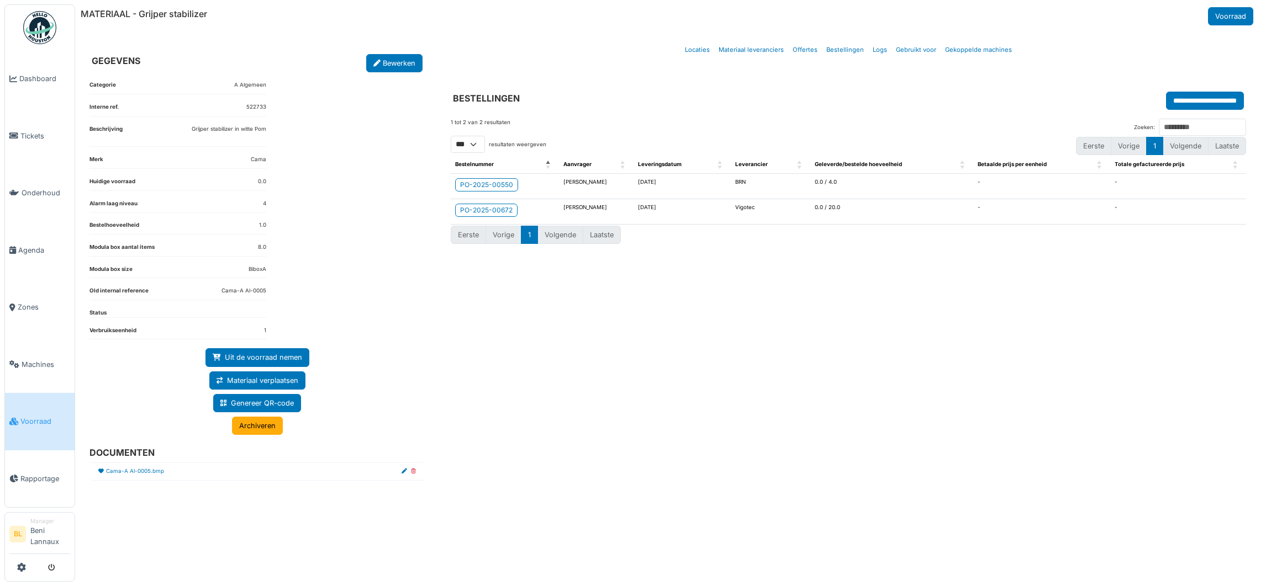
select select "***"
click at [486, 213] on div "PO-2025-00672" at bounding box center [486, 210] width 52 height 10
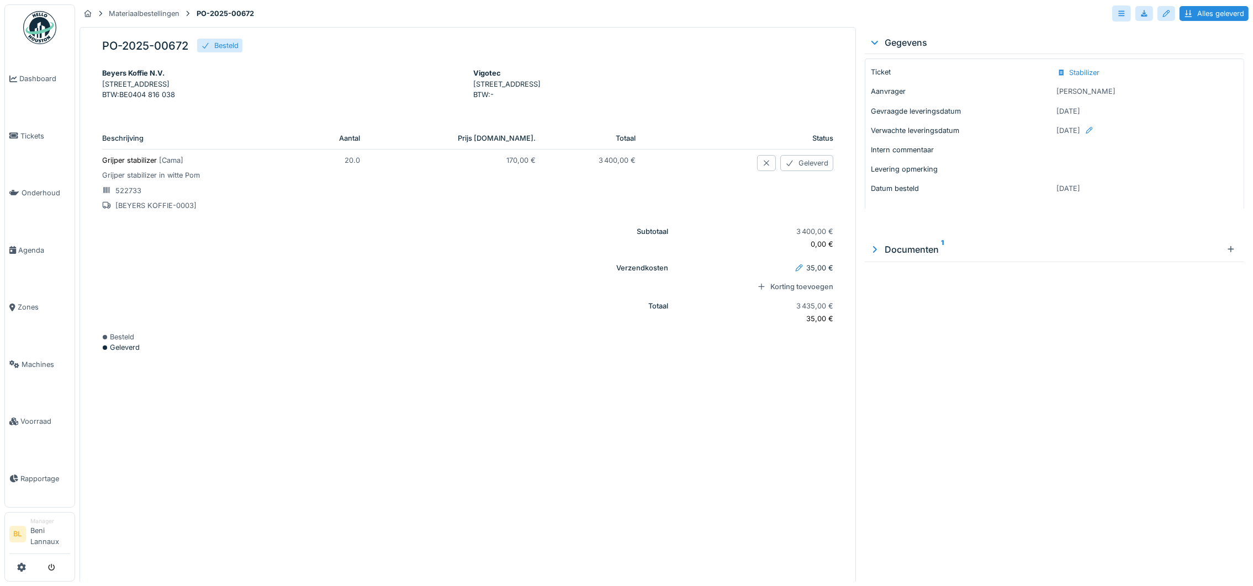
click at [140, 166] on p "Grijper stabilizer [ Cama ]" at bounding box center [195, 160] width 187 height 10
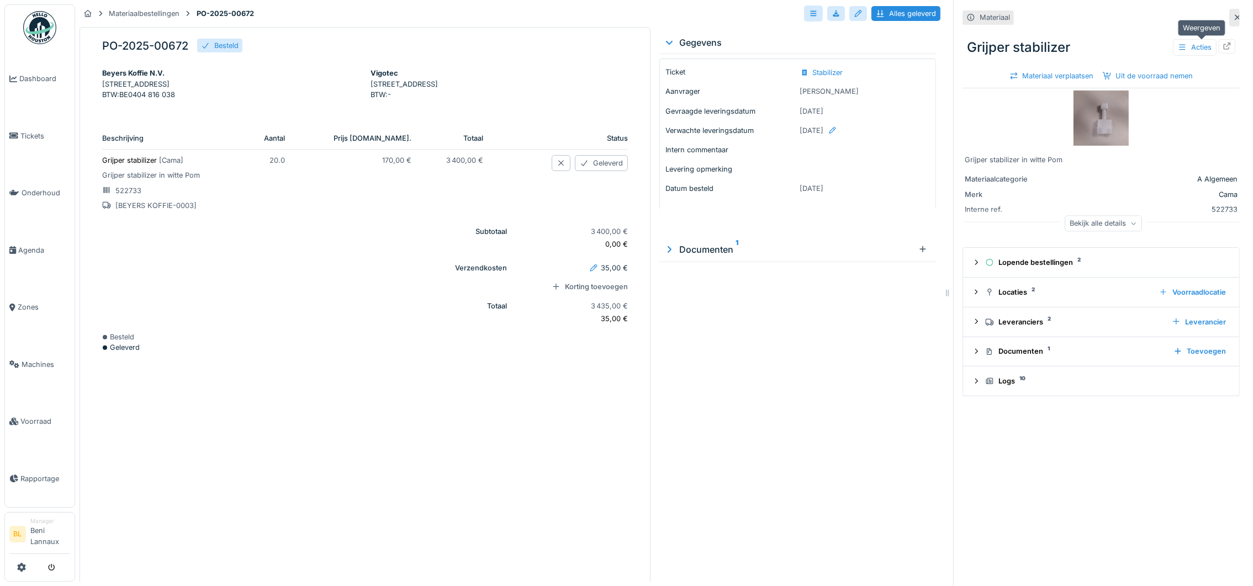
click at [1219, 41] on div at bounding box center [1227, 46] width 17 height 14
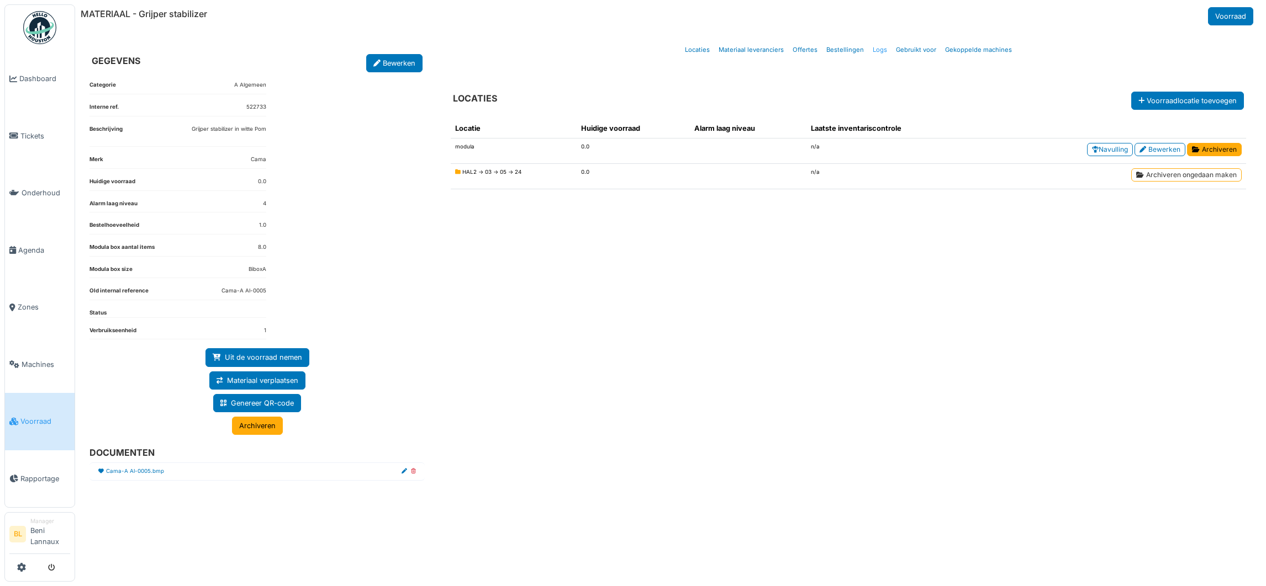
click at [878, 54] on link "Logs" at bounding box center [879, 50] width 23 height 26
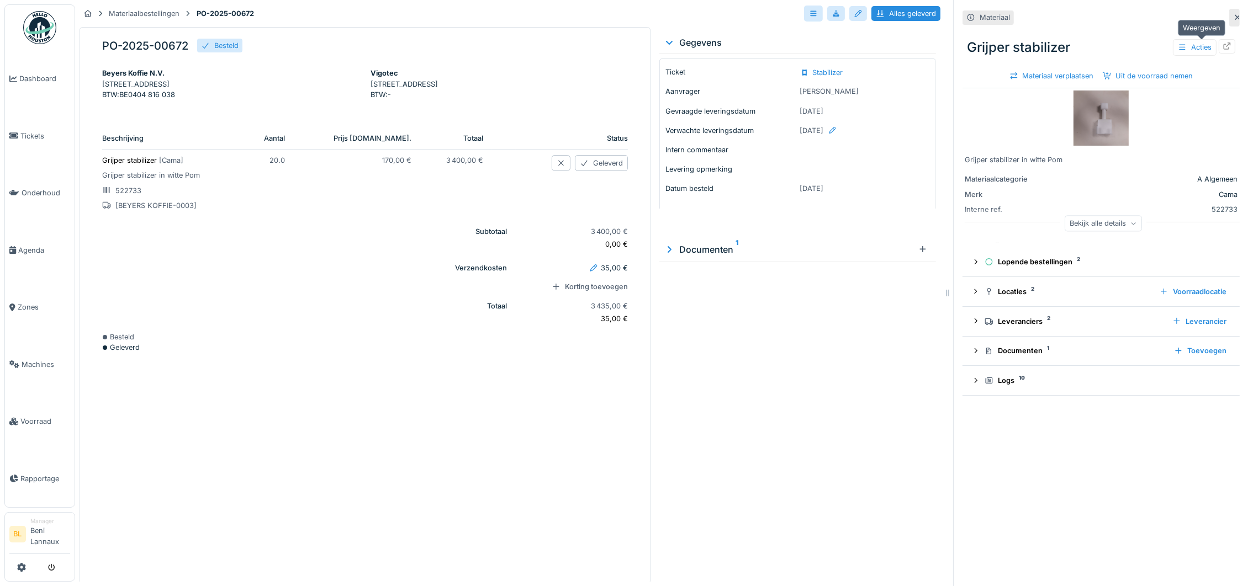
click at [1219, 45] on div at bounding box center [1227, 46] width 17 height 14
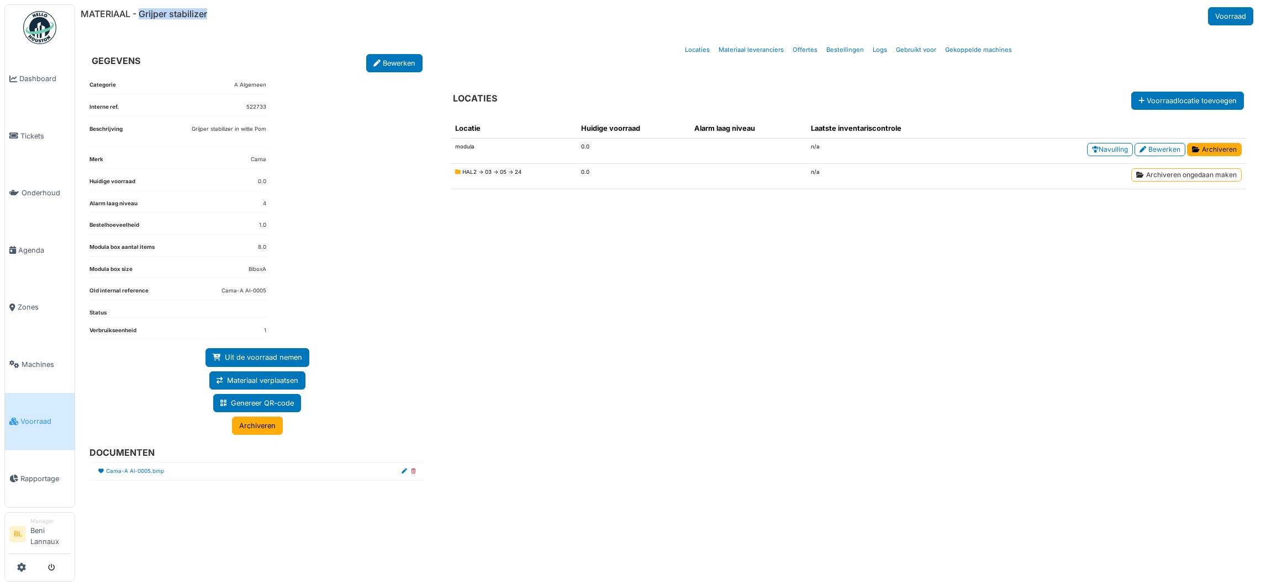
drag, startPoint x: 140, startPoint y: 13, endPoint x: 230, endPoint y: 14, distance: 89.5
click at [230, 14] on div "MATERIAAL - Grijper stabilizer Voorraad" at bounding box center [668, 16] width 1175 height 18
copy h6 "Grijper stabilizer"
click at [843, 49] on link "Bestellingen" at bounding box center [845, 50] width 46 height 26
select select "***"
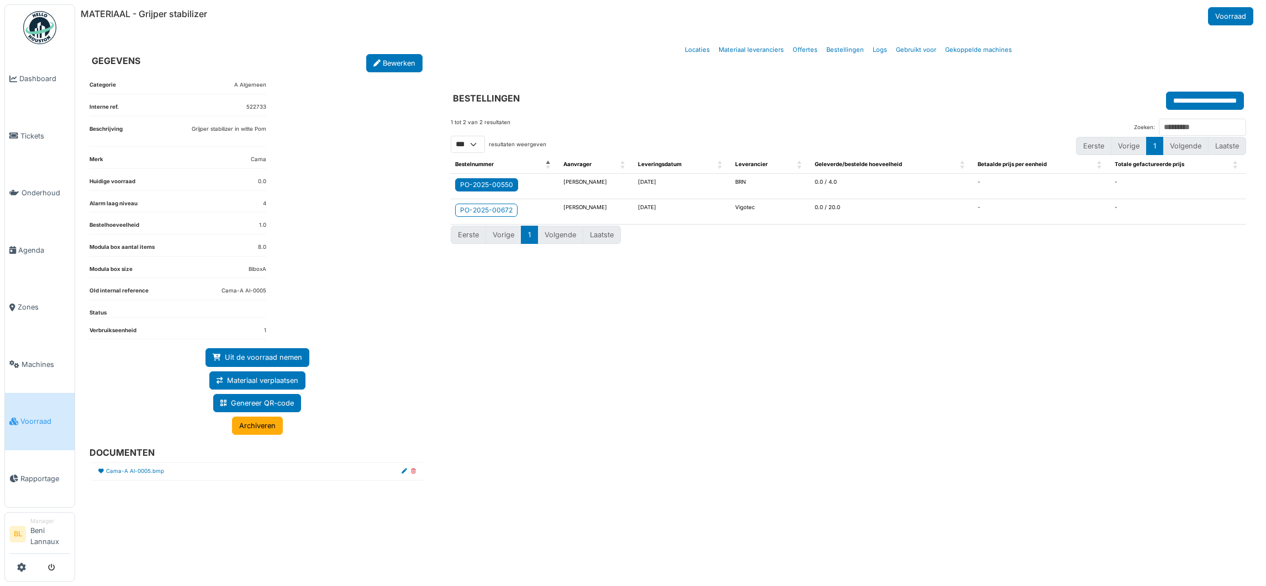
click at [495, 187] on div "PO-2025-00550" at bounding box center [486, 185] width 53 height 10
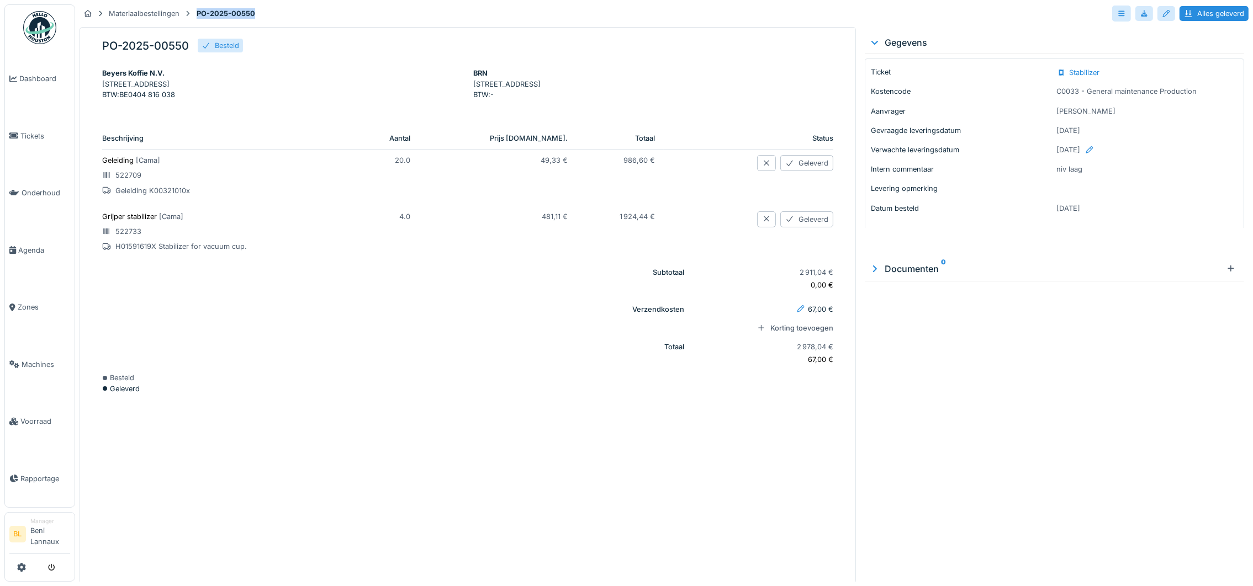
drag, startPoint x: 199, startPoint y: 11, endPoint x: 266, endPoint y: 19, distance: 67.3
click at [266, 19] on div "Materiaalbestellingen PO-2025-00550 Alles geleverd" at bounding box center [664, 15] width 1169 height 23
copy strong "PO-2025-00550"
